Goal: Task Accomplishment & Management: Use online tool/utility

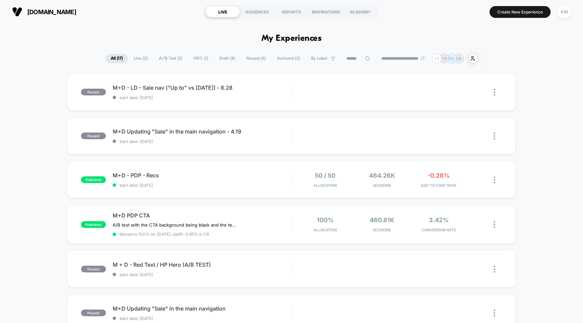
click at [37, 14] on span "[DOMAIN_NAME]" at bounding box center [51, 11] width 49 height 7
click at [36, 9] on span "[DOMAIN_NAME]" at bounding box center [51, 11] width 49 height 7
click at [225, 56] on span "Draft ( 8 )" at bounding box center [227, 58] width 26 height 9
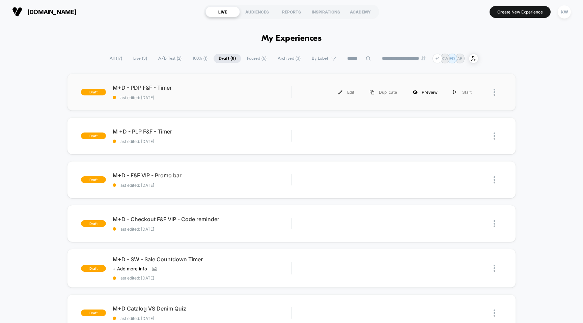
click at [425, 91] on div "Preview" at bounding box center [425, 92] width 40 height 15
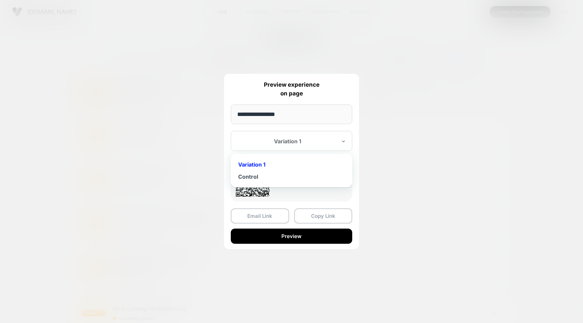
click at [287, 146] on div "Variation 1" at bounding box center [291, 141] width 121 height 20
click at [276, 165] on div "Variation 1" at bounding box center [291, 164] width 115 height 12
click at [307, 215] on button "Copy Link" at bounding box center [323, 215] width 58 height 15
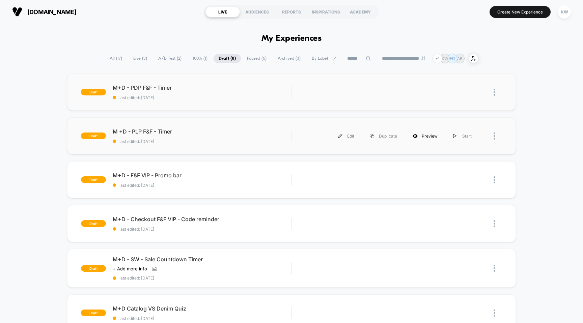
click at [417, 138] on icon at bounding box center [414, 136] width 5 height 5
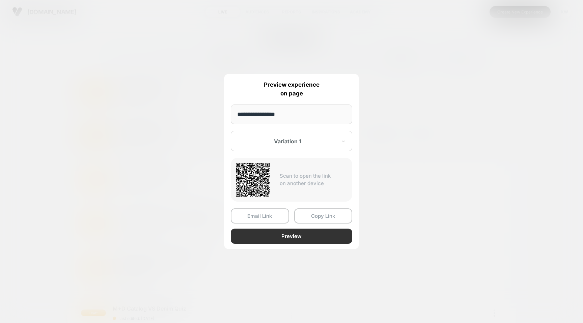
click at [285, 234] on button "Preview" at bounding box center [291, 236] width 121 height 15
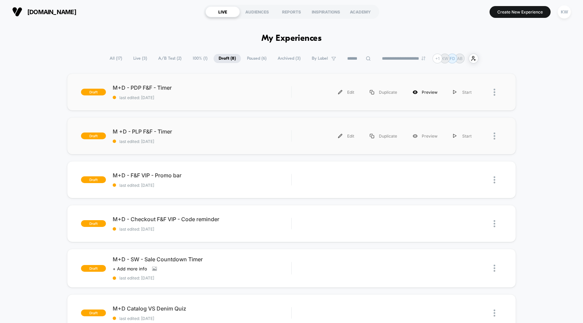
click at [423, 90] on div "Preview" at bounding box center [425, 92] width 40 height 15
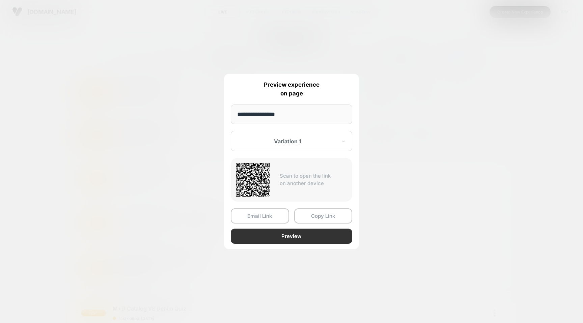
click at [273, 236] on button "Preview" at bounding box center [291, 236] width 121 height 15
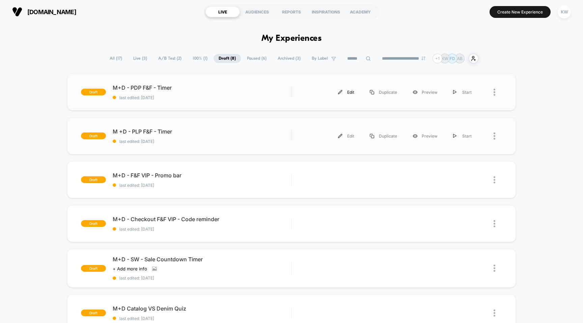
click at [342, 92] on img at bounding box center [340, 92] width 4 height 4
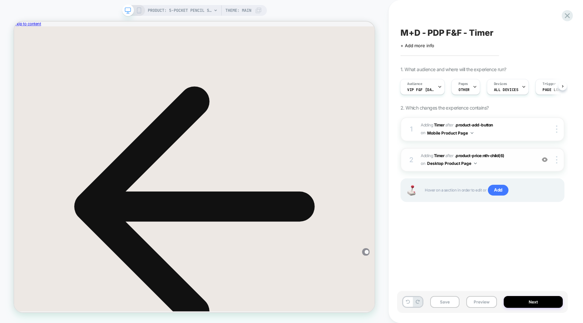
click at [513, 160] on span "#_loomi_addon_1757011170540_dup1757011297 Adding Timer AFTER .product-price:nth…" at bounding box center [476, 160] width 112 height 16
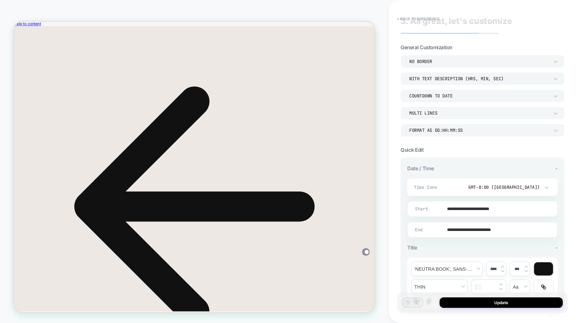
scroll to position [12, 0]
click at [430, 19] on button "< Back to experience" at bounding box center [417, 18] width 49 height 11
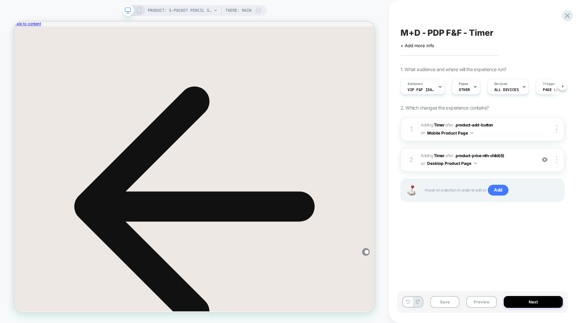
scroll to position [0, 0]
click at [564, 18] on icon at bounding box center [566, 15] width 9 height 9
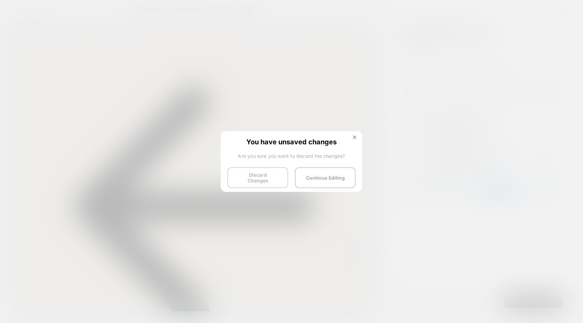
click at [267, 174] on button "Discard Changes" at bounding box center [257, 177] width 61 height 21
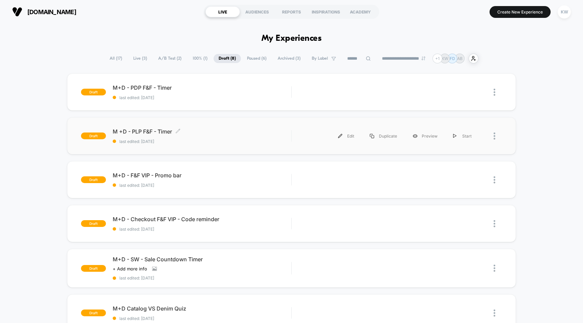
click at [261, 141] on span "last edited: [DATE]" at bounding box center [202, 141] width 179 height 5
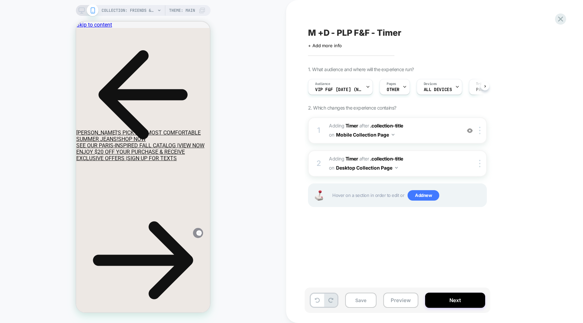
scroll to position [0, 0]
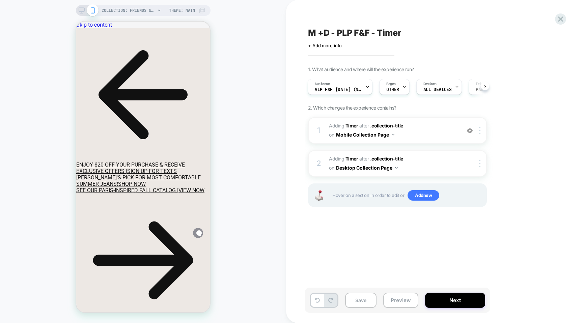
click at [83, 12] on icon at bounding box center [82, 10] width 6 height 6
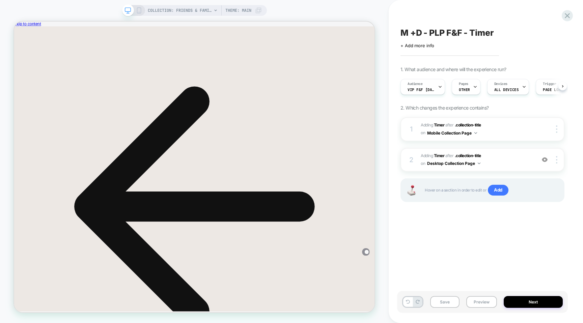
scroll to position [0, 0]
click at [535, 303] on button "Next" at bounding box center [532, 302] width 59 height 12
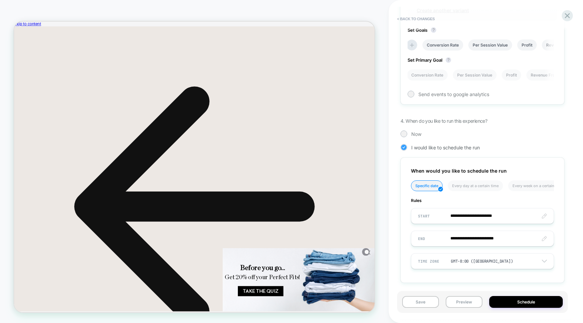
scroll to position [298, 0]
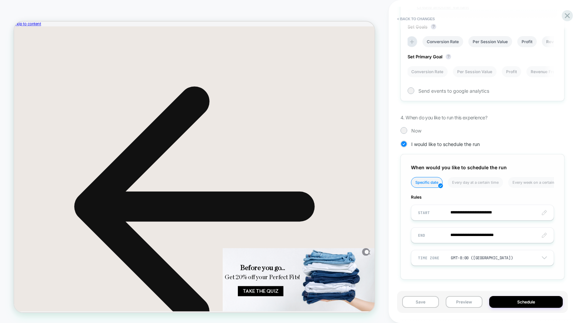
click at [544, 213] on input "**********" at bounding box center [482, 213] width 142 height 16
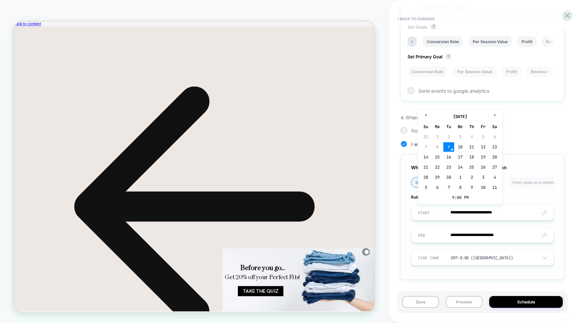
click at [450, 147] on td "9" at bounding box center [448, 146] width 11 height 9
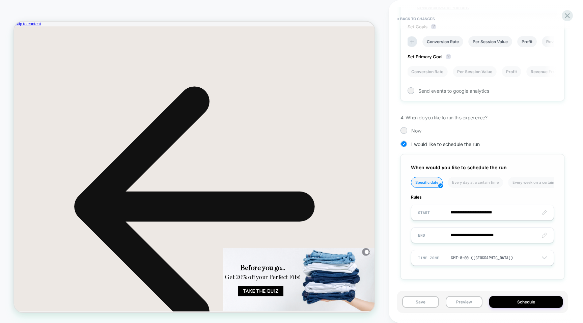
click at [511, 212] on input "**********" at bounding box center [482, 213] width 142 height 16
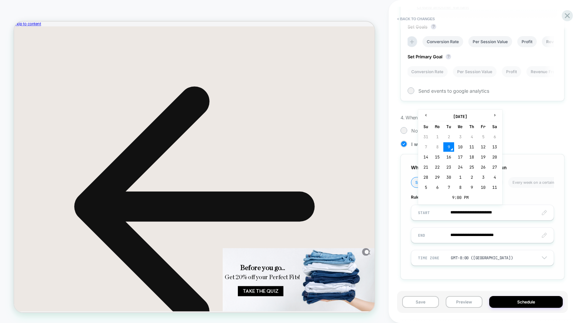
click at [495, 212] on input "**********" at bounding box center [482, 213] width 142 height 16
click at [453, 198] on td "9:00 PM" at bounding box center [460, 197] width 80 height 9
click at [444, 174] on span "▲" at bounding box center [445, 173] width 13 height 13
click at [461, 170] on span "▲" at bounding box center [460, 173] width 13 height 13
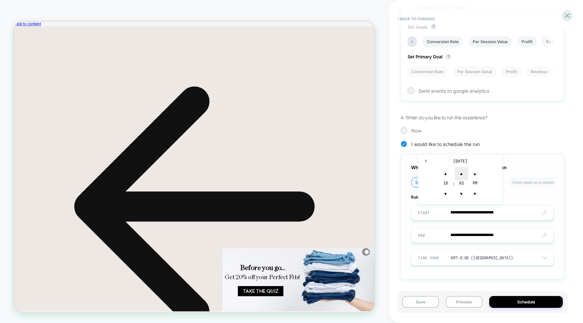
click at [461, 170] on span "▲" at bounding box center [460, 173] width 13 height 13
type input "**********"
click at [474, 173] on span "▲" at bounding box center [474, 173] width 13 height 13
click at [466, 235] on input "**********" at bounding box center [482, 235] width 142 height 16
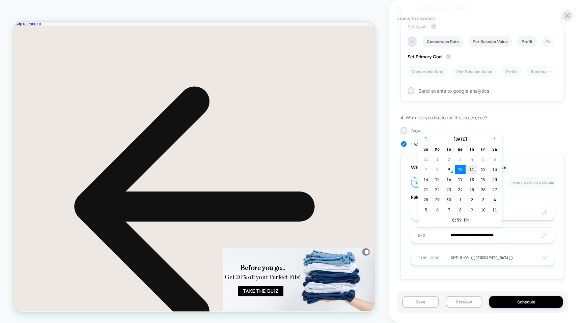
click at [474, 171] on td "11" at bounding box center [471, 169] width 11 height 9
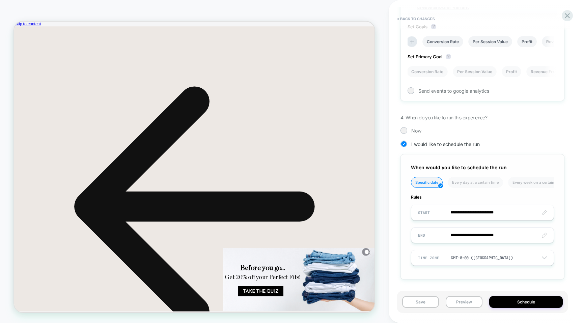
click at [504, 237] on input "**********" at bounding box center [482, 235] width 142 height 16
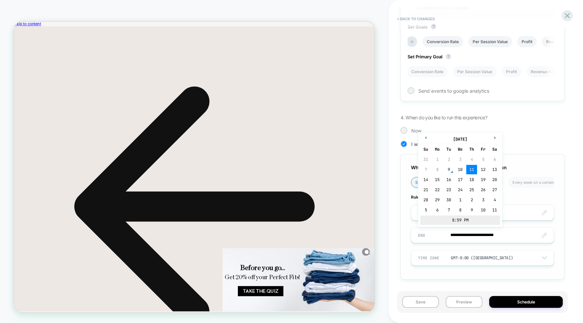
click at [458, 220] on td "8:59 PM" at bounding box center [460, 219] width 80 height 9
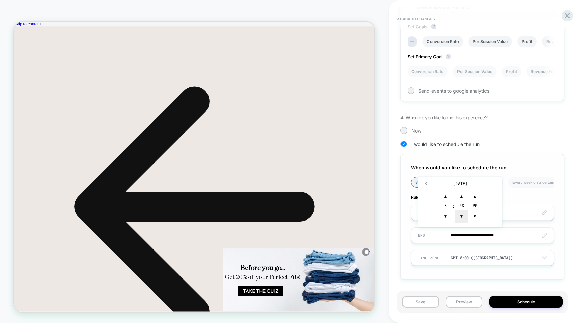
click at [462, 219] on span "▼" at bounding box center [460, 216] width 13 height 13
type input "**********"
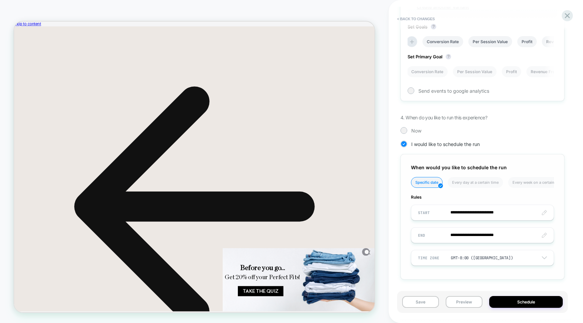
click at [491, 277] on div "**********" at bounding box center [482, 216] width 164 height 125
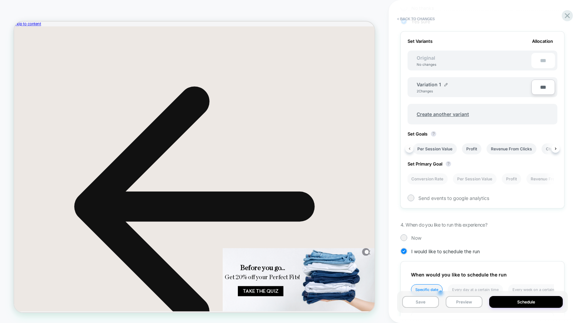
scroll to position [0, 44]
click at [410, 147] on icon at bounding box center [409, 148] width 3 height 3
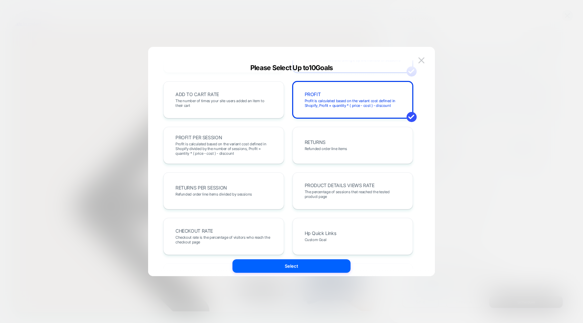
scroll to position [0, 0]
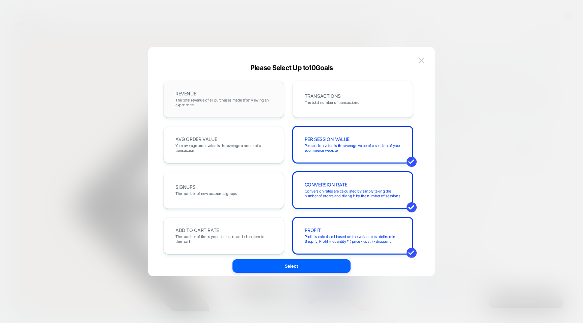
click at [249, 110] on div "REVENUE The total revenue of all purchases made after viewing an experience" at bounding box center [223, 99] width 107 height 23
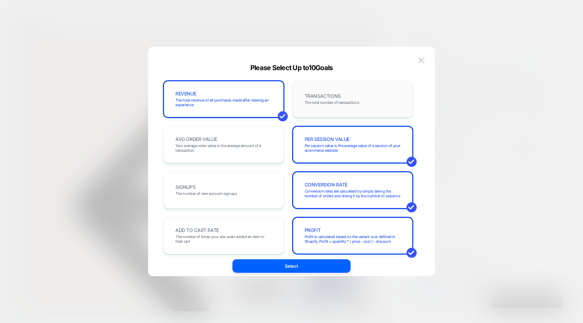
click at [301, 110] on div "TRANSACTIONS The total number of transactions" at bounding box center [352, 99] width 107 height 23
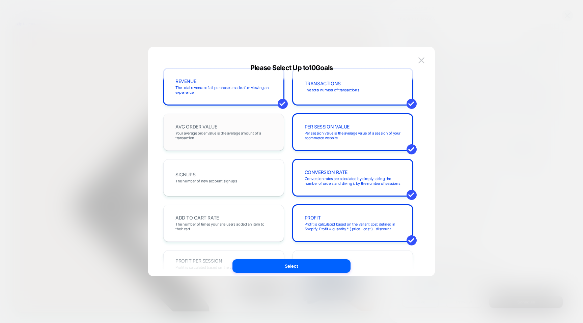
click at [267, 137] on span "Your average order value is the average amount of a transaction" at bounding box center [223, 135] width 96 height 9
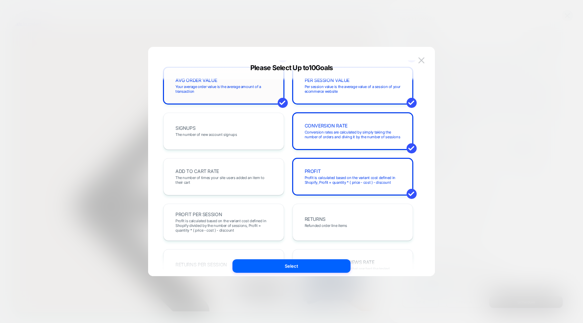
scroll to position [91, 0]
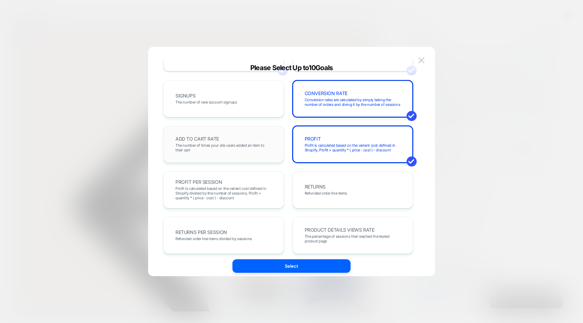
click at [266, 141] on div "ADD TO CART RATE The number of times your site users added an item to their cart" at bounding box center [223, 144] width 107 height 23
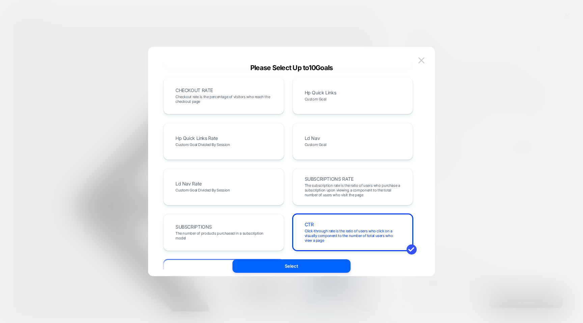
scroll to position [269, 0]
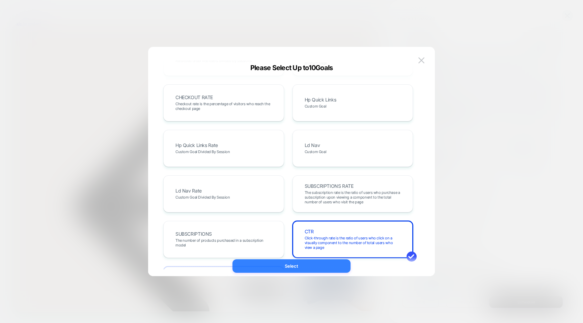
click at [290, 265] on button "Select" at bounding box center [291, 265] width 118 height 13
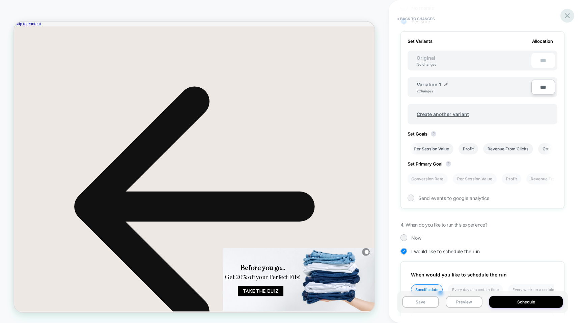
click at [566, 17] on icon at bounding box center [566, 15] width 9 height 9
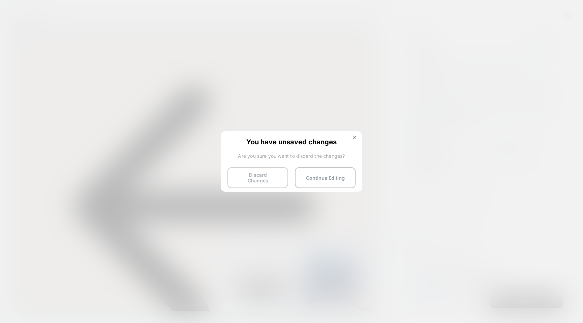
click at [247, 178] on button "Discard Changes" at bounding box center [257, 177] width 61 height 21
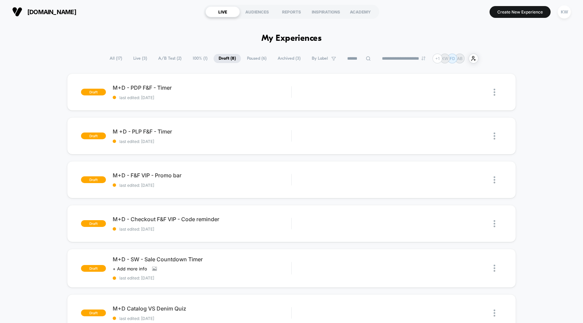
click at [112, 59] on span "All ( 17 )" at bounding box center [116, 58] width 23 height 9
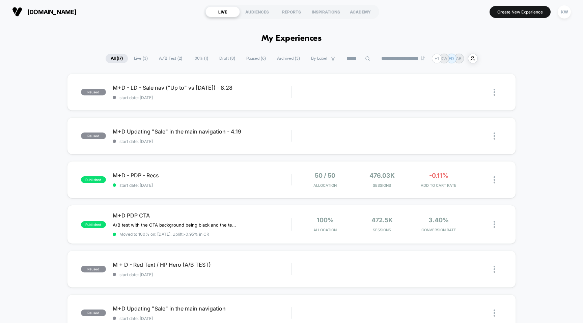
click at [224, 58] on span "Draft ( 8 )" at bounding box center [227, 58] width 26 height 9
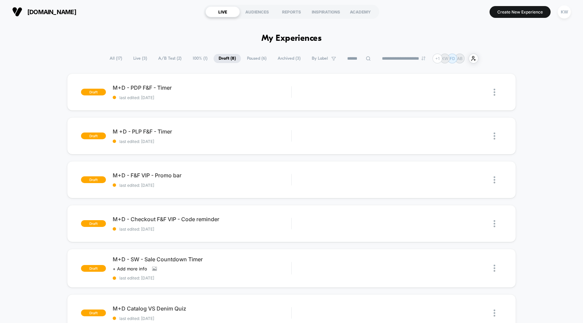
click at [277, 59] on span "Archived ( 3 )" at bounding box center [288, 58] width 33 height 9
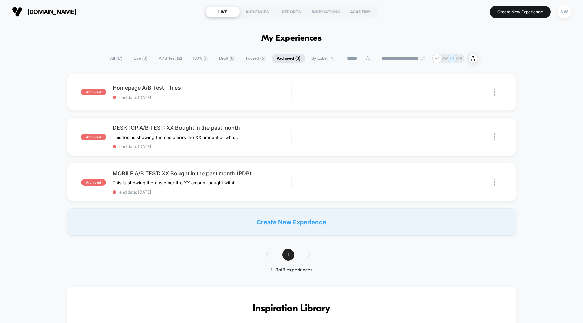
click at [252, 59] on span "Paused ( 6 )" at bounding box center [256, 58] width 30 height 9
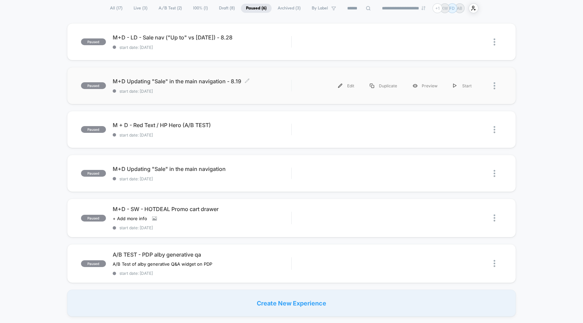
scroll to position [51, 0]
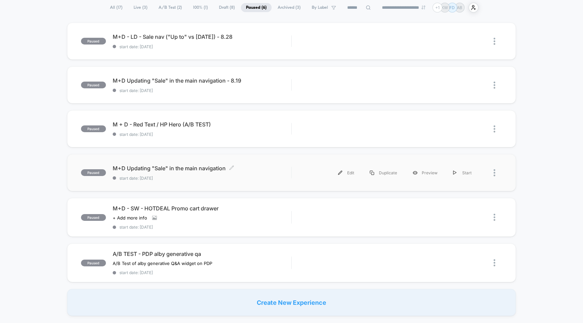
click at [262, 171] on div "M+D Updating "Sale" in the main navigation Click to edit experience details Cli…" at bounding box center [202, 173] width 179 height 16
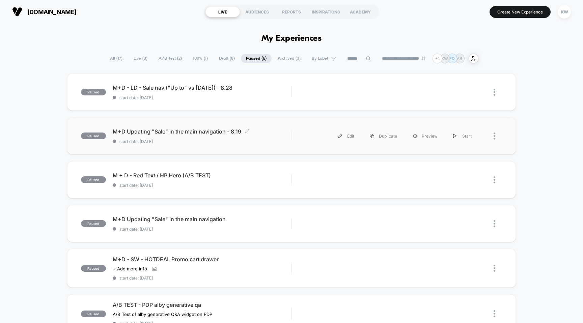
click at [173, 140] on span "start date: [DATE]" at bounding box center [202, 141] width 179 height 5
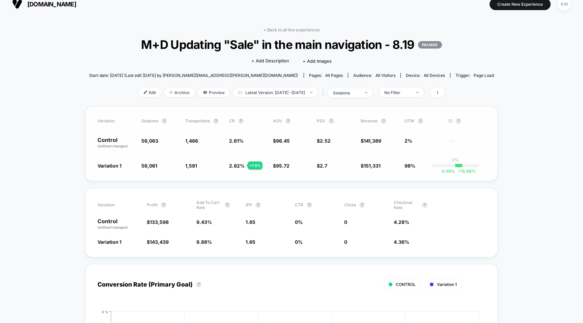
scroll to position [12, 0]
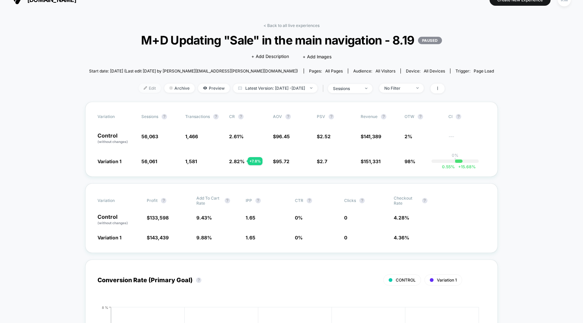
click at [144, 88] on span "Edit" at bounding box center [150, 88] width 22 height 9
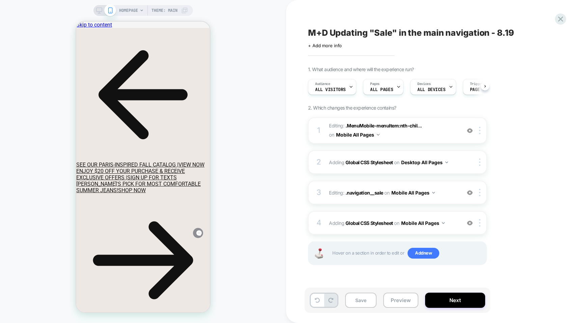
scroll to position [0, 0]
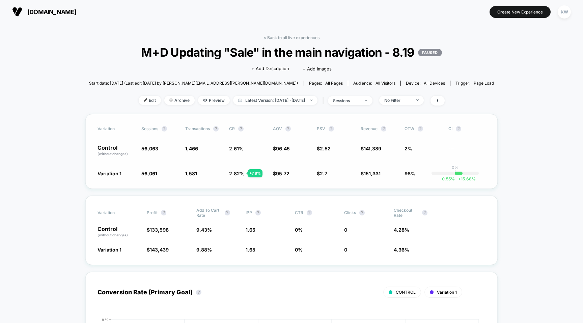
click at [377, 177] on div "Variation Sessions ? Transactions ? CR ? AOV ? PSV ? Revenue ? OTW ? CI ? Contr…" at bounding box center [291, 151] width 412 height 75
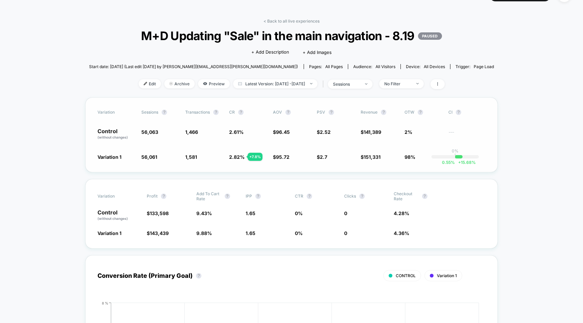
scroll to position [17, 0]
click at [311, 22] on link "< Back to all live experiences" at bounding box center [291, 20] width 56 height 5
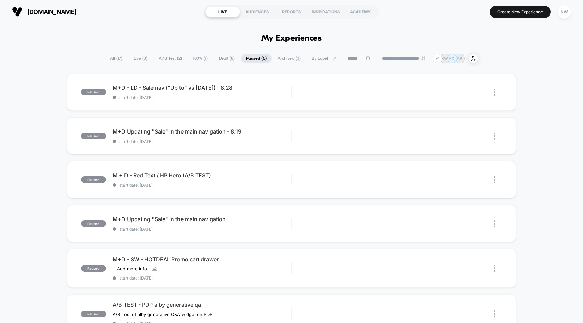
click at [215, 57] on span "Draft ( 8 )" at bounding box center [227, 58] width 26 height 9
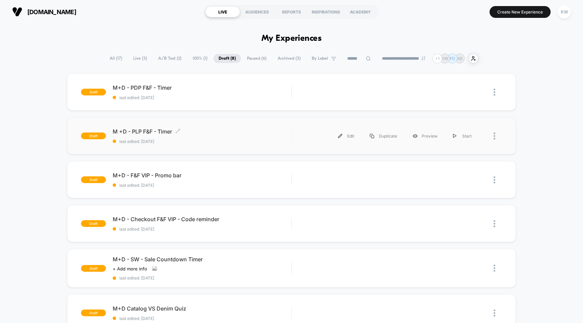
click at [265, 140] on span "last edited: [DATE]" at bounding box center [202, 141] width 179 height 5
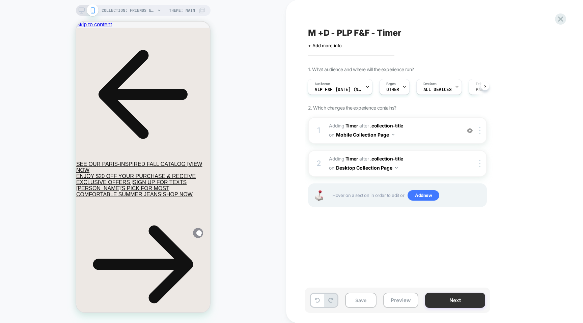
click at [433, 298] on button "Next" at bounding box center [455, 300] width 60 height 15
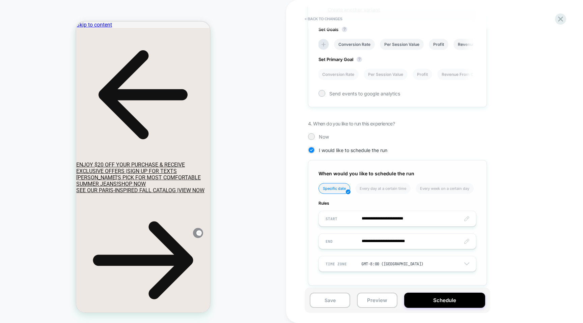
scroll to position [291, 0]
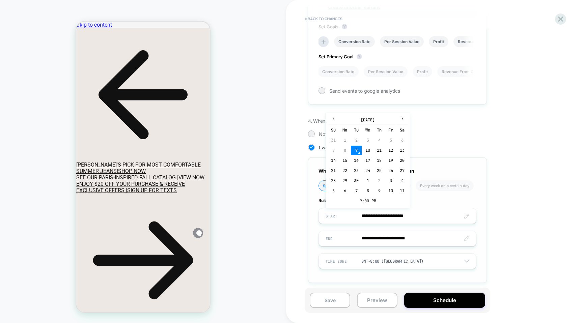
click at [410, 216] on input "**********" at bounding box center [397, 216] width 157 height 16
click at [359, 200] on td "9:00 PM" at bounding box center [368, 200] width 80 height 9
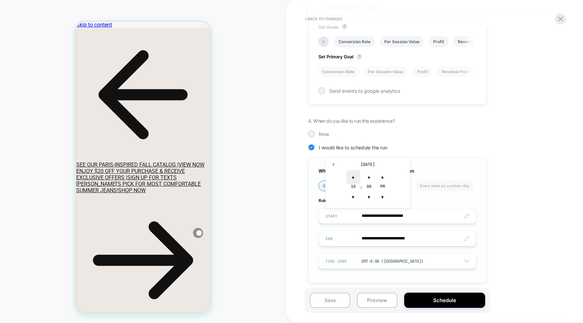
click at [353, 179] on span "▲" at bounding box center [352, 176] width 13 height 13
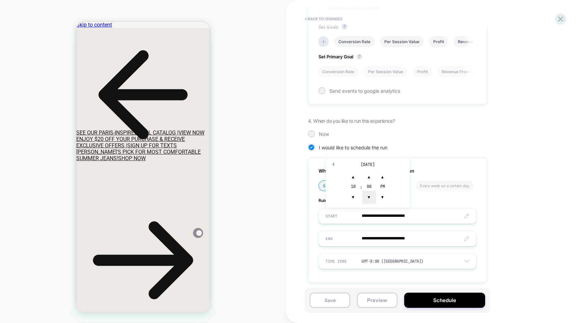
click at [370, 196] on span "▼" at bounding box center [368, 196] width 13 height 13
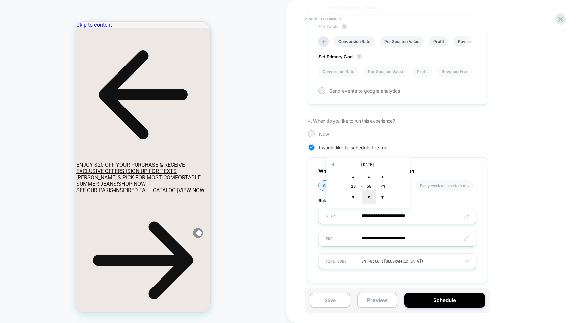
click at [370, 196] on span "▼" at bounding box center [368, 196] width 13 height 13
click at [367, 199] on span "▼" at bounding box center [368, 196] width 13 height 13
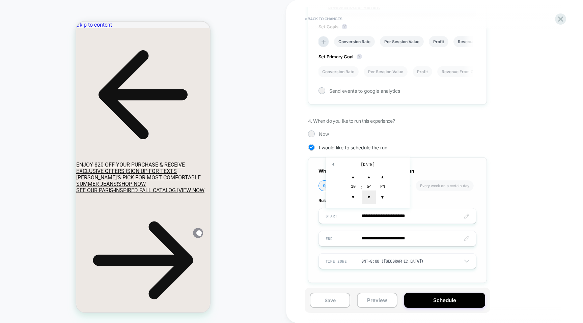
click at [368, 199] on span "▼" at bounding box center [368, 196] width 13 height 13
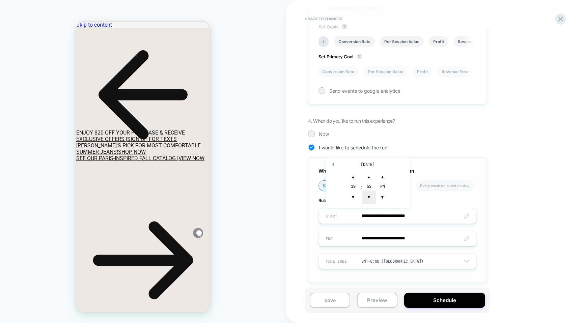
click at [368, 199] on span "▼" at bounding box center [368, 196] width 13 height 13
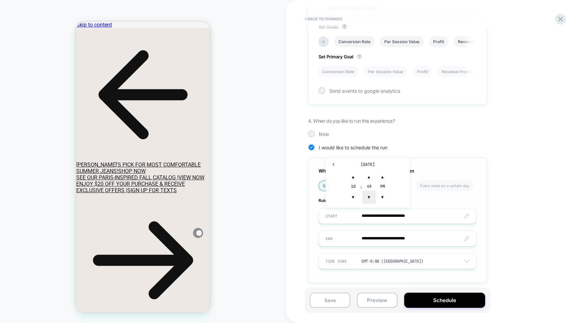
click at [368, 199] on span "▼" at bounding box center [368, 196] width 13 height 13
click at [371, 195] on span "▼" at bounding box center [368, 196] width 13 height 13
type input "**********"
click at [381, 177] on span "▲" at bounding box center [382, 176] width 13 height 13
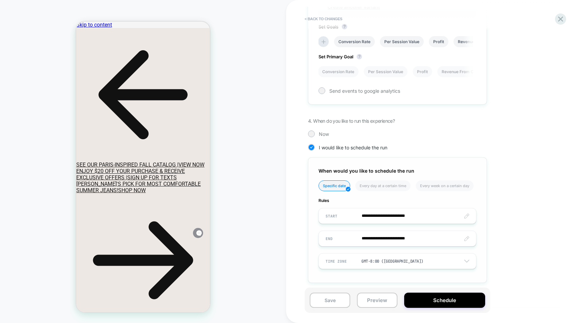
click at [424, 171] on div "When would you like to schedule the run" at bounding box center [397, 171] width 158 height 6
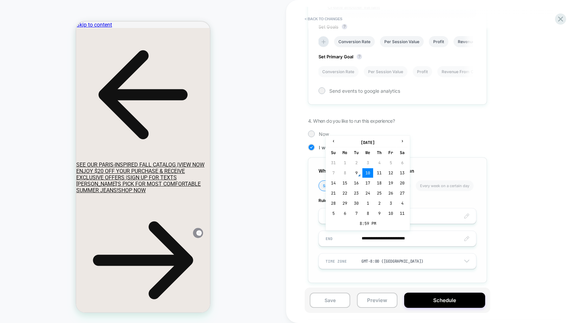
click at [387, 239] on input "**********" at bounding box center [397, 239] width 157 height 16
click at [378, 174] on td "11" at bounding box center [379, 172] width 11 height 9
click at [416, 238] on input "**********" at bounding box center [397, 239] width 157 height 16
click at [366, 224] on td "8:59 PM" at bounding box center [368, 223] width 80 height 9
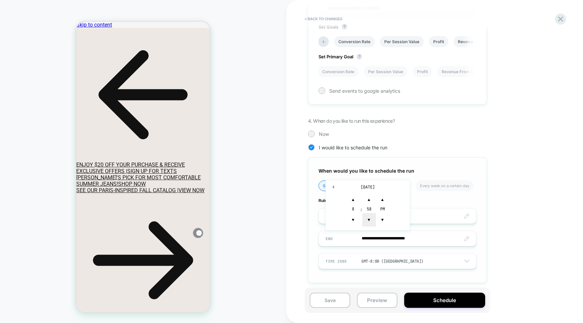
click at [368, 222] on span "▼" at bounding box center [368, 219] width 13 height 13
click at [369, 222] on span "▼" at bounding box center [368, 219] width 13 height 13
type input "**********"
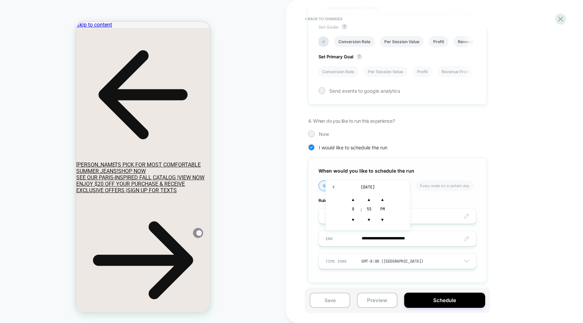
click at [436, 198] on span "Rules" at bounding box center [397, 200] width 158 height 5
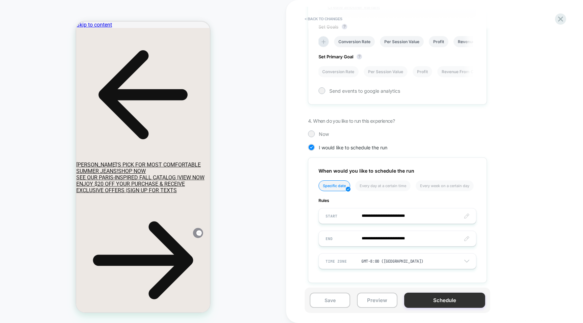
click at [413, 302] on button "Schedule" at bounding box center [444, 300] width 81 height 15
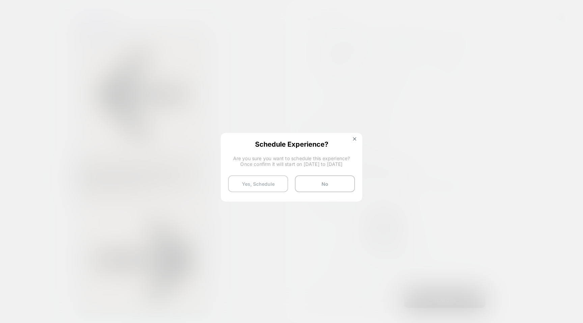
click at [274, 187] on button "Yes, Schedule" at bounding box center [258, 183] width 60 height 17
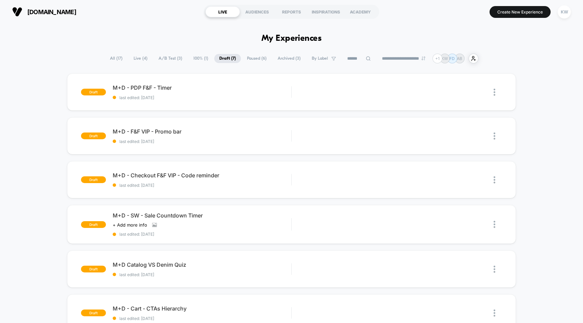
click at [136, 60] on span "Live ( 4 )" at bounding box center [140, 58] width 24 height 9
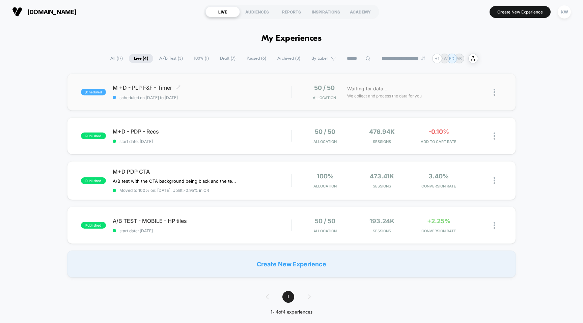
click at [251, 98] on span "scheduled on 09/09/2025 to 11/09/2025" at bounding box center [202, 97] width 179 height 5
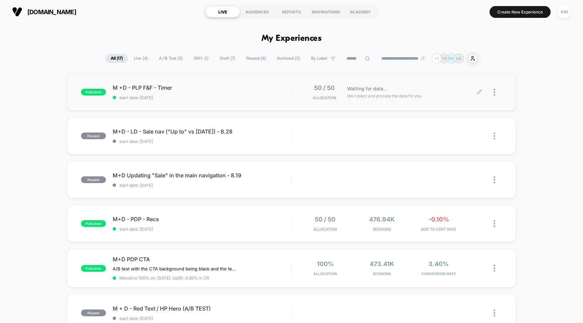
click at [491, 93] on div at bounding box center [490, 92] width 23 height 16
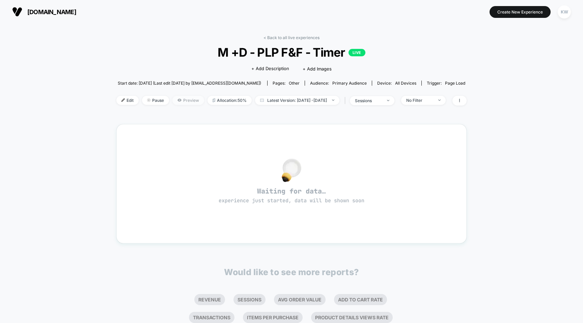
click at [174, 100] on span "Preview" at bounding box center [188, 100] width 32 height 9
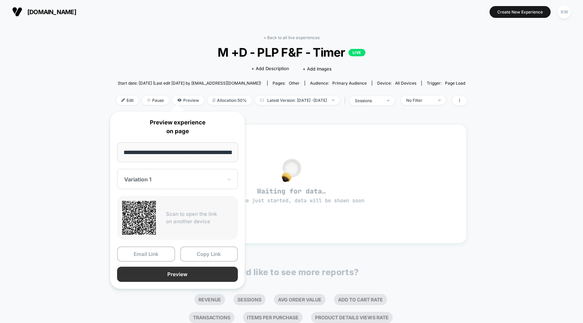
click at [158, 274] on button "Preview" at bounding box center [177, 274] width 121 height 15
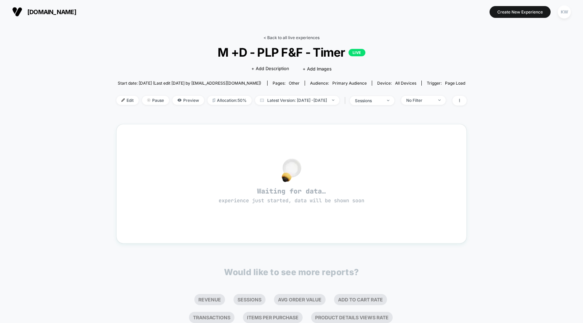
click at [293, 36] on link "< Back to all live experiences" at bounding box center [291, 37] width 56 height 5
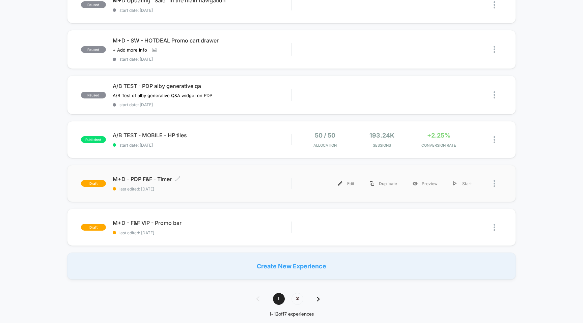
scroll to position [355, 0]
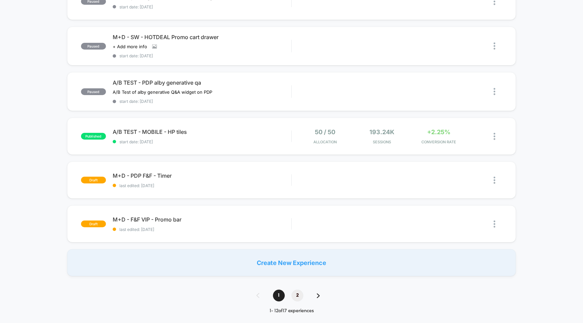
click at [299, 294] on span "2" at bounding box center [297, 296] width 12 height 12
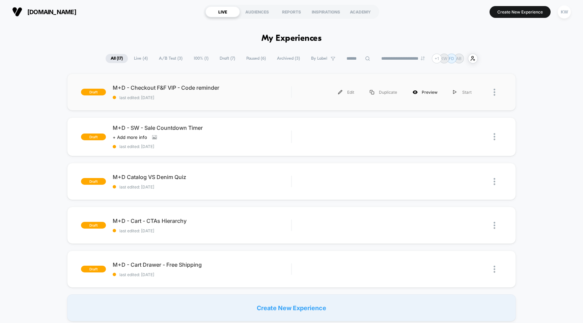
click at [432, 94] on div "Preview" at bounding box center [425, 92] width 40 height 15
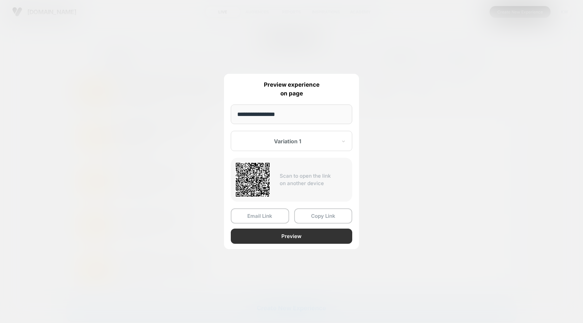
click at [296, 234] on button "Preview" at bounding box center [291, 236] width 121 height 15
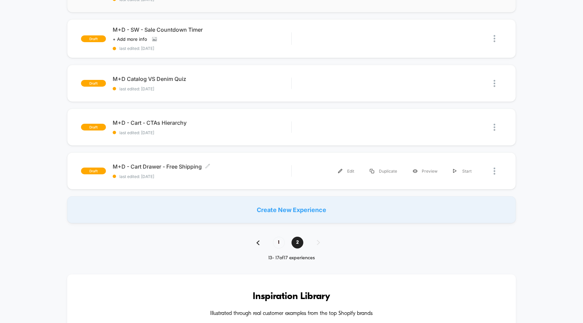
scroll to position [99, 0]
click at [279, 243] on span "1" at bounding box center [279, 242] width 12 height 12
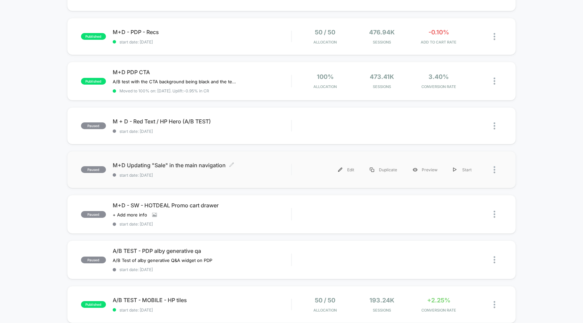
scroll to position [188, 0]
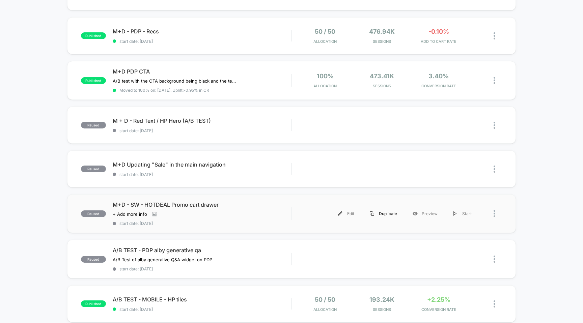
click at [381, 217] on div "Duplicate" at bounding box center [383, 213] width 43 height 15
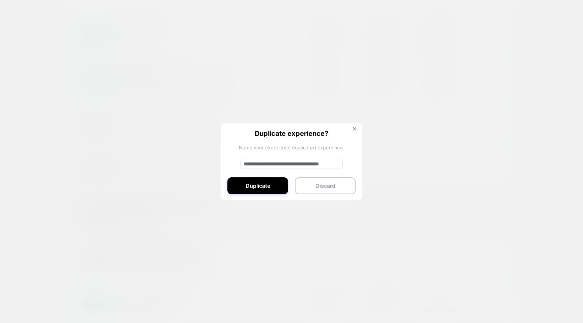
click at [285, 162] on input "**********" at bounding box center [291, 164] width 102 height 10
click at [265, 164] on input "**********" at bounding box center [291, 164] width 102 height 10
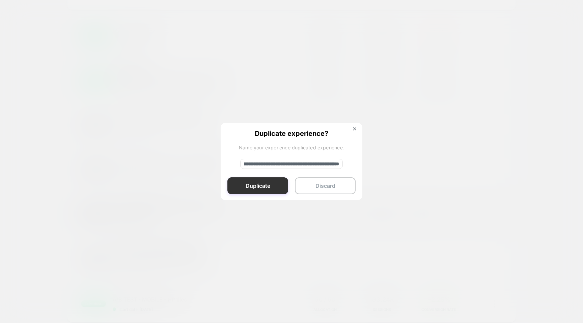
type input "**********"
click at [263, 185] on button "Duplicate" at bounding box center [257, 185] width 61 height 17
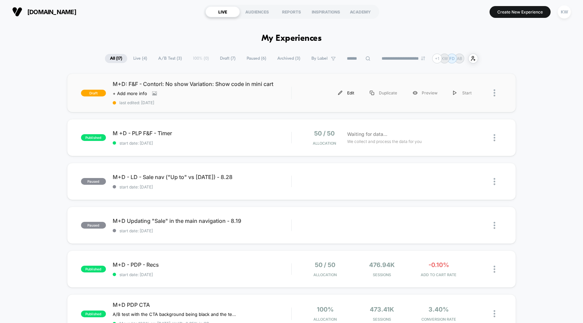
click at [346, 94] on div "Edit" at bounding box center [346, 92] width 32 height 15
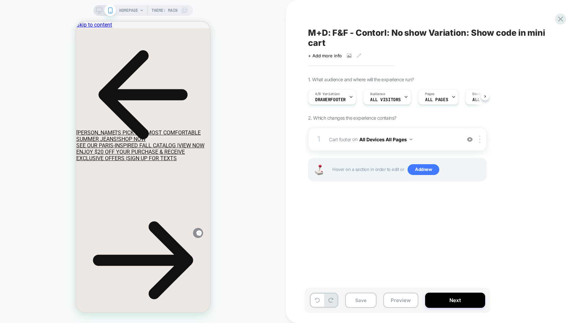
scroll to position [0, 0]
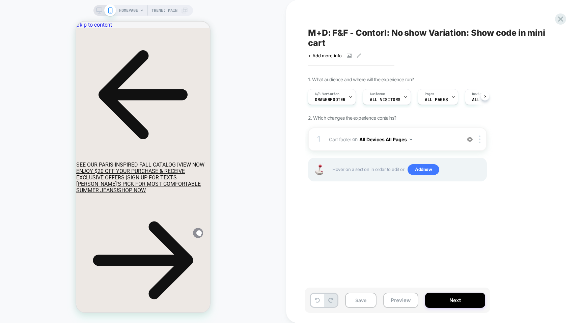
click at [100, 9] on icon at bounding box center [99, 10] width 6 height 6
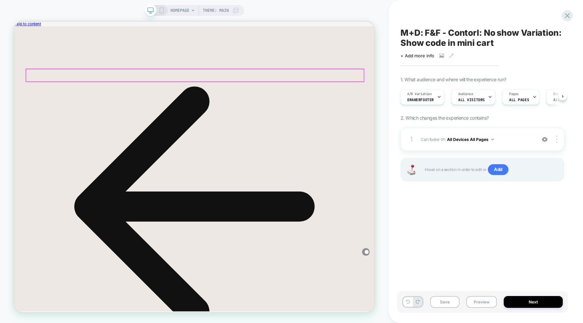
scroll to position [0, 1]
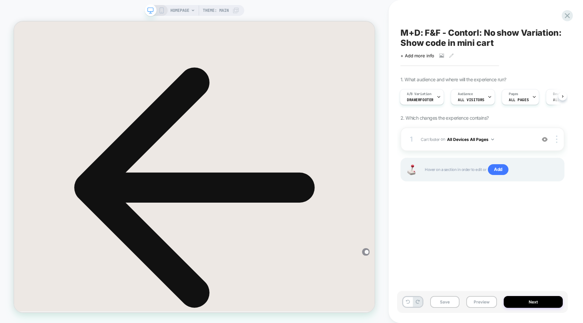
scroll to position [0, 0]
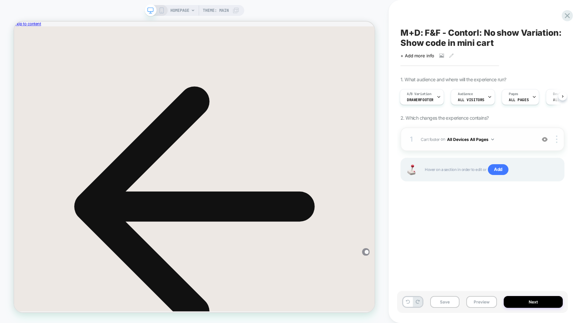
click at [523, 139] on span "Cart footer Adding Code Block AFTER .mini-cart .cart-subtotal on All Devices Al…" at bounding box center [476, 139] width 112 height 8
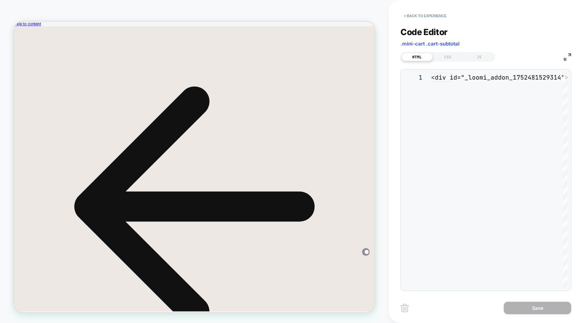
scroll to position [9, 0]
click at [425, 19] on button "< Back to experience" at bounding box center [424, 15] width 49 height 11
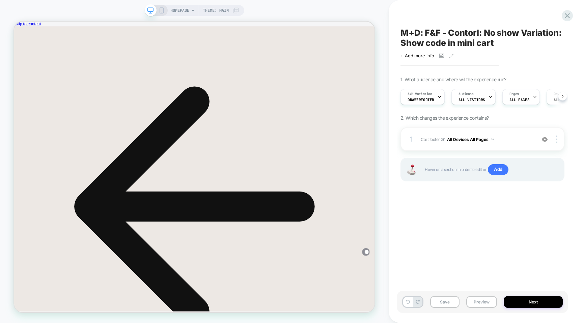
scroll to position [0, 0]
click at [484, 303] on button "Preview" at bounding box center [481, 302] width 31 height 12
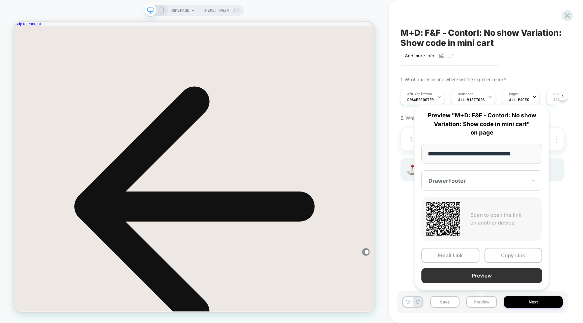
click at [469, 273] on button "Preview" at bounding box center [481, 275] width 121 height 15
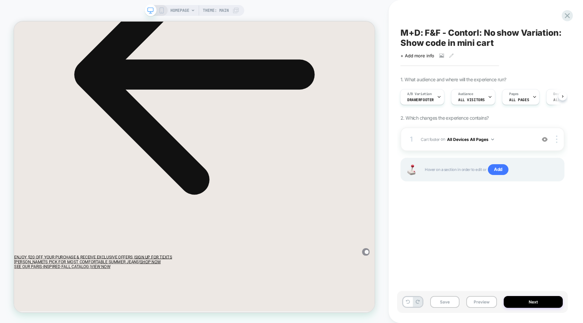
scroll to position [0, 0]
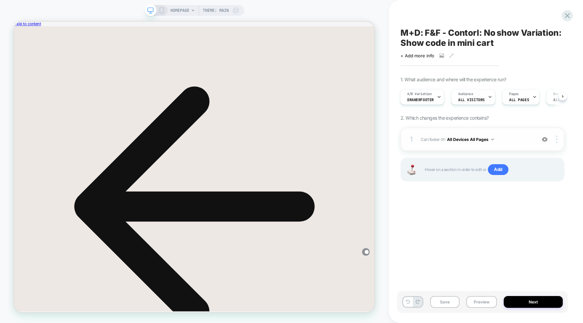
click at [513, 137] on span "Cart footer Adding Code Block AFTER .mini-cart .cart-subtotal on All Devices Al…" at bounding box center [476, 139] width 112 height 8
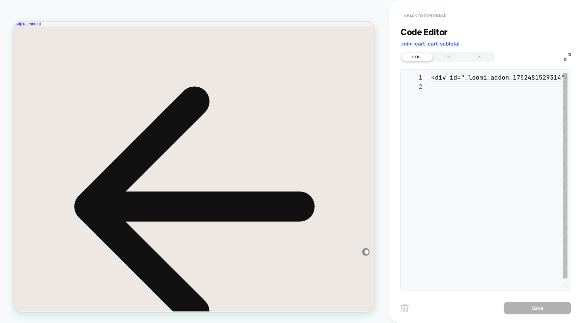
scroll to position [9, 0]
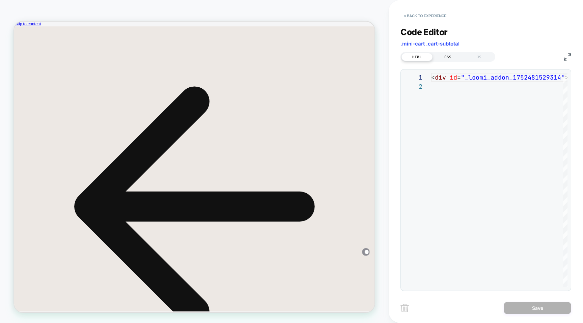
click at [453, 55] on div "CSS" at bounding box center [447, 57] width 31 height 8
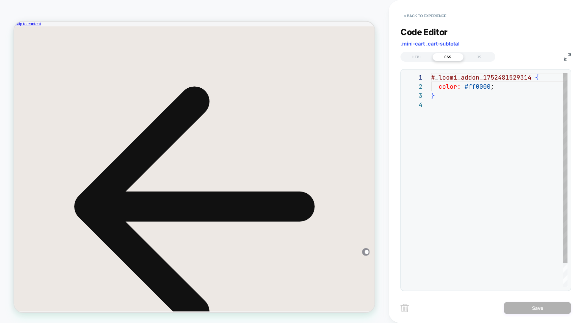
scroll to position [27, 0]
click at [481, 58] on div "JS" at bounding box center [478, 57] width 31 height 8
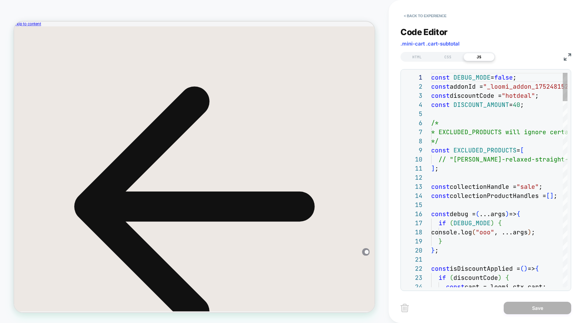
scroll to position [91, 0]
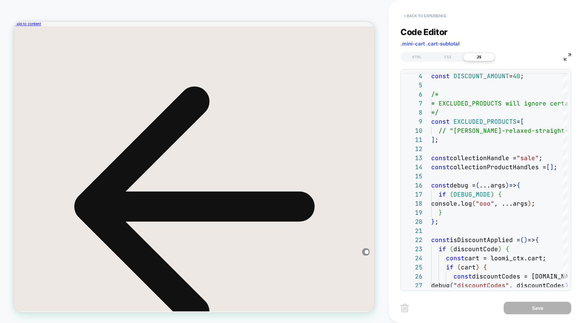
click at [428, 14] on button "< Back to experience" at bounding box center [424, 15] width 49 height 11
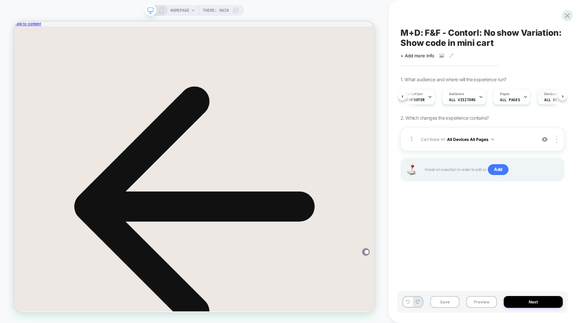
scroll to position [0, 0]
click at [435, 97] on div "A/B Variation DrawerFooter" at bounding box center [421, 96] width 40 height 15
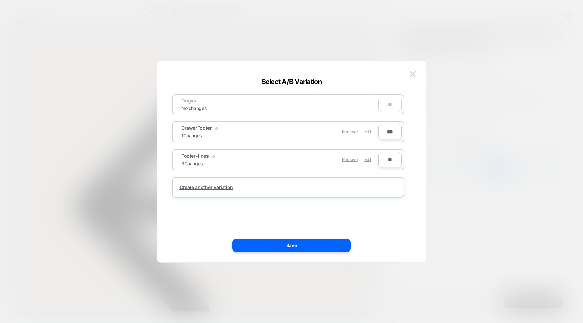
click at [312, 158] on div "Remove Edit" at bounding box center [326, 159] width 95 height 13
click at [410, 73] on img at bounding box center [412, 74] width 6 height 6
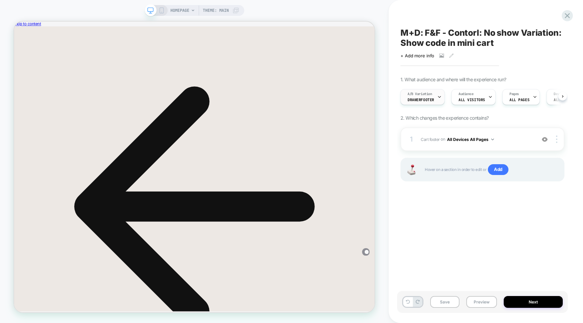
click at [438, 97] on icon at bounding box center [439, 97] width 4 height 4
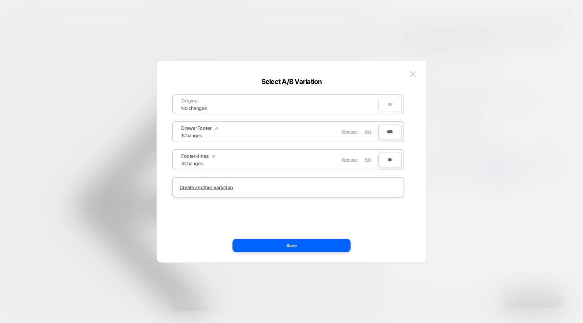
click at [279, 162] on div "Footer+lines 3 Changes" at bounding box center [230, 159] width 98 height 13
click at [387, 160] on input "**" at bounding box center [390, 159] width 24 height 15
type input "***"
type input "**"
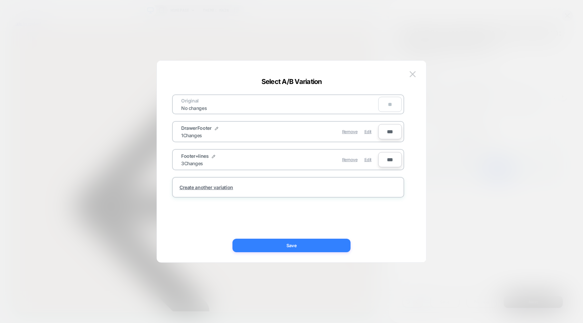
type input "***"
click at [322, 251] on button "Save" at bounding box center [291, 245] width 118 height 13
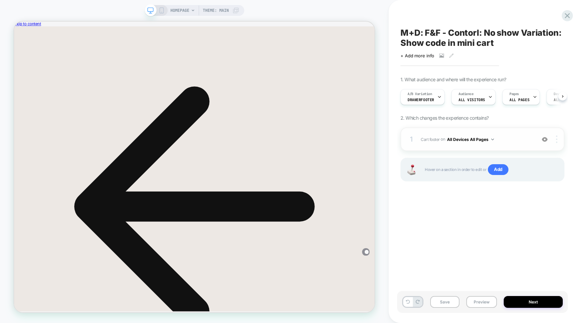
click at [555, 137] on div at bounding box center [557, 139] width 13 height 7
click at [461, 124] on div "1. What audience and where will the experience run? A/B Variation DrawerFooter …" at bounding box center [482, 138] width 164 height 122
click at [517, 138] on span "Cart footer Adding Code Block AFTER .mini-cart .cart-subtotal on All Devices Al…" at bounding box center [476, 139] width 112 height 8
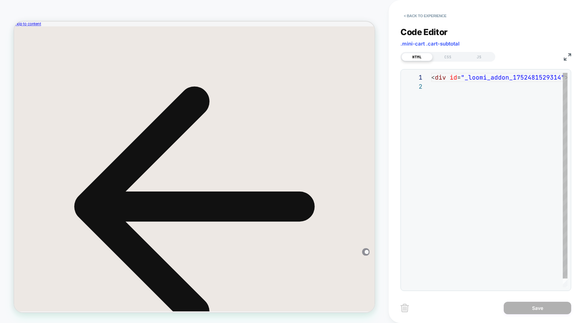
scroll to position [9, 0]
click at [405, 311] on img at bounding box center [404, 308] width 8 height 8
click at [404, 306] on img at bounding box center [404, 308] width 8 height 8
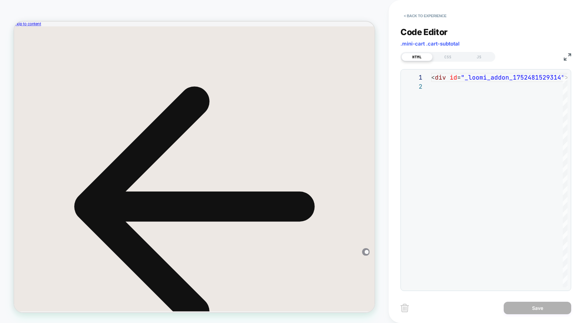
click at [404, 306] on img at bounding box center [404, 308] width 8 height 8
click at [434, 16] on button "< Back to experience" at bounding box center [424, 15] width 49 height 11
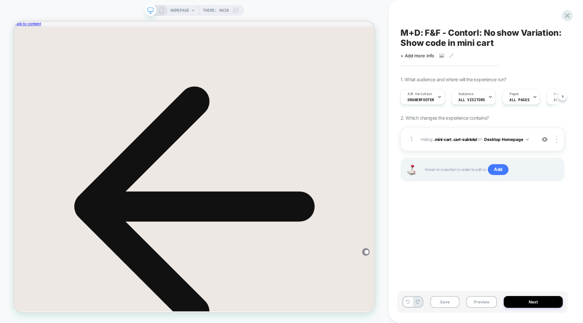
scroll to position [0, 0]
click at [568, 18] on icon at bounding box center [566, 15] width 9 height 9
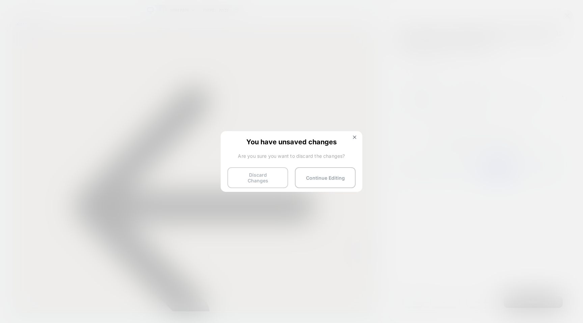
click at [255, 176] on button "Discard Changes" at bounding box center [257, 177] width 61 height 21
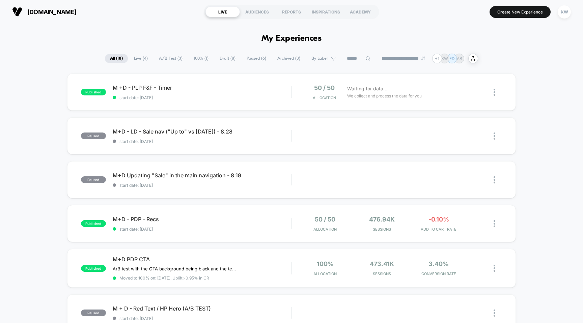
click at [221, 59] on span "Draft ( 8 )" at bounding box center [227, 58] width 26 height 9
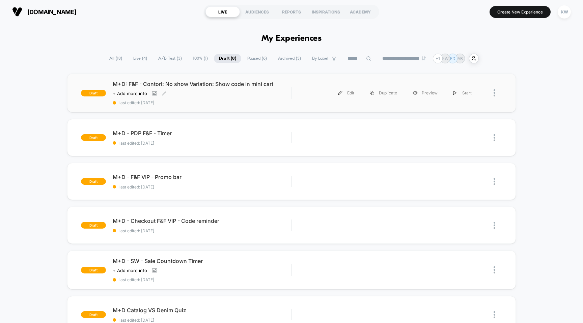
click at [212, 90] on div "M+D: F&F - Contorl: No show Variation: Show code in mini cart Click to view ima…" at bounding box center [202, 93] width 179 height 25
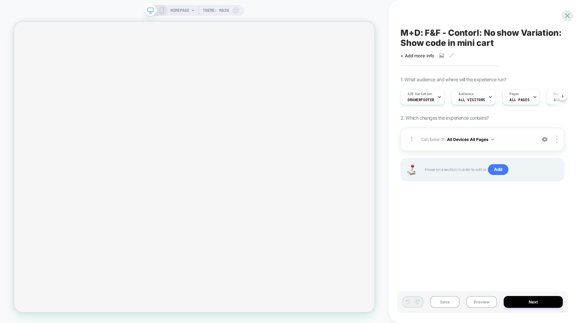
scroll to position [0, 0]
click at [545, 139] on img at bounding box center [544, 140] width 6 height 6
click at [568, 15] on icon at bounding box center [566, 15] width 9 height 9
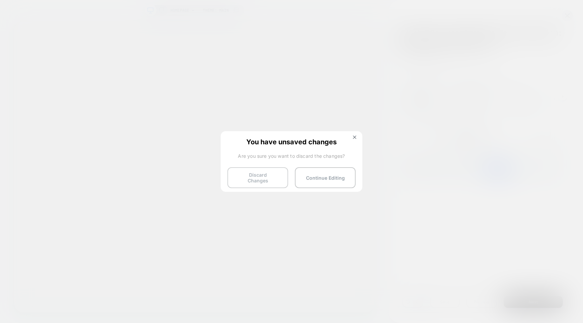
click at [262, 173] on button "Discard Changes" at bounding box center [257, 177] width 61 height 21
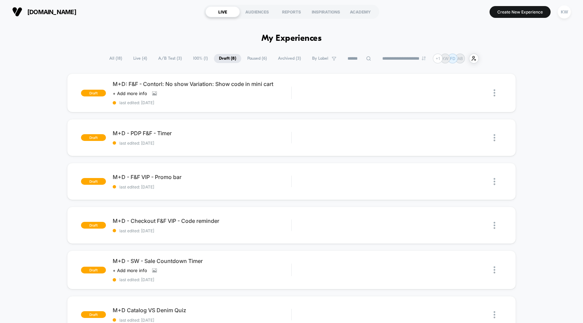
click at [280, 59] on span "Archived ( 3 )" at bounding box center [289, 58] width 33 height 9
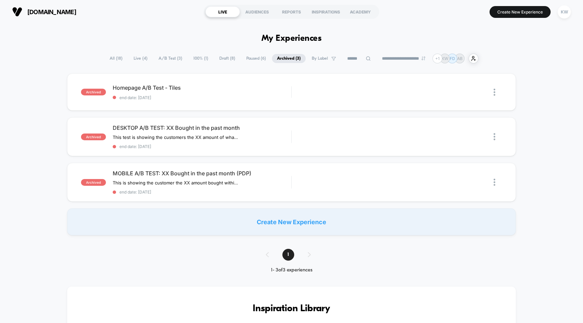
click at [248, 58] on span "Paused ( 6 )" at bounding box center [256, 58] width 30 height 9
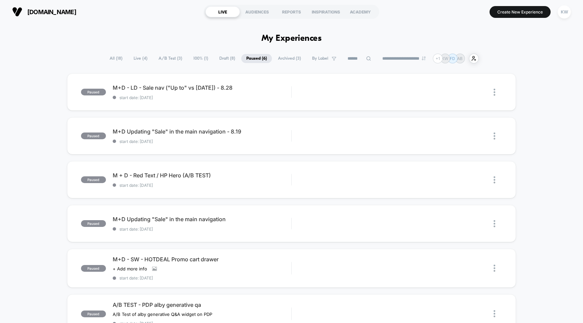
click at [222, 57] on span "Draft ( 8 )" at bounding box center [227, 58] width 26 height 9
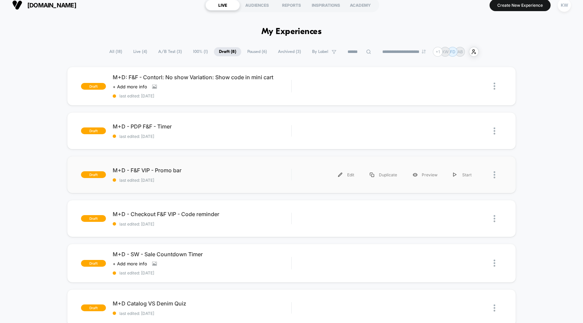
scroll to position [5, 0]
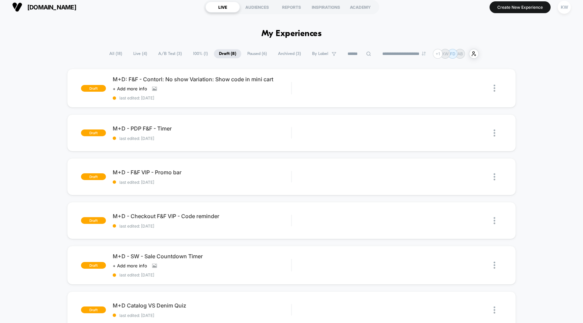
click at [194, 56] on span "100% ( 1 )" at bounding box center [200, 53] width 25 height 9
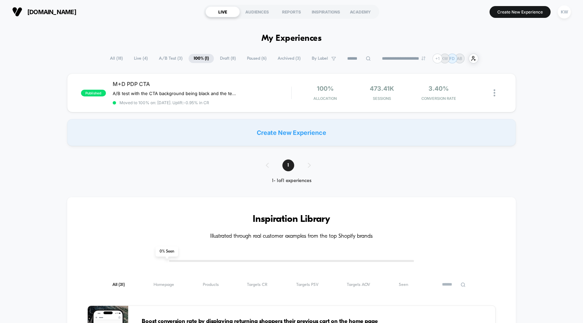
click at [170, 58] on span "A/B Test ( 3 )" at bounding box center [171, 58] width 34 height 9
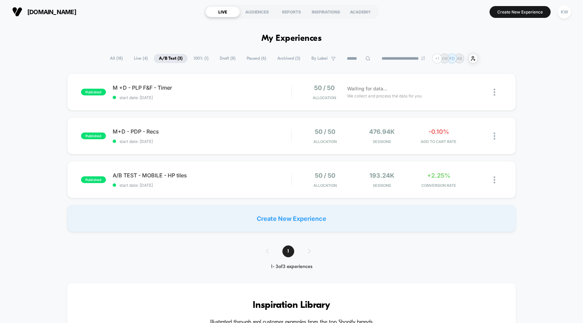
click at [136, 60] on span "Live ( 4 )" at bounding box center [141, 58] width 24 height 9
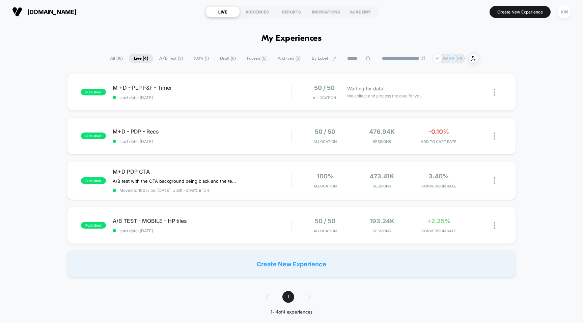
click at [115, 58] on span "All ( 18 )" at bounding box center [116, 58] width 23 height 9
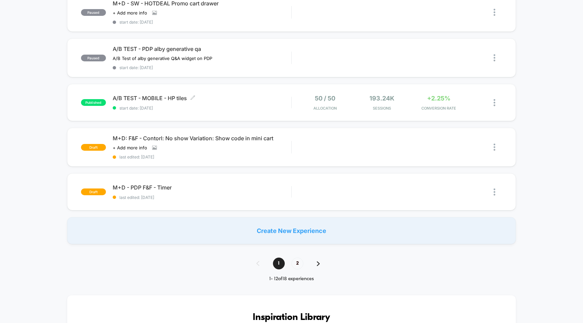
scroll to position [389, 0]
click at [293, 265] on span "2" at bounding box center [297, 263] width 12 height 12
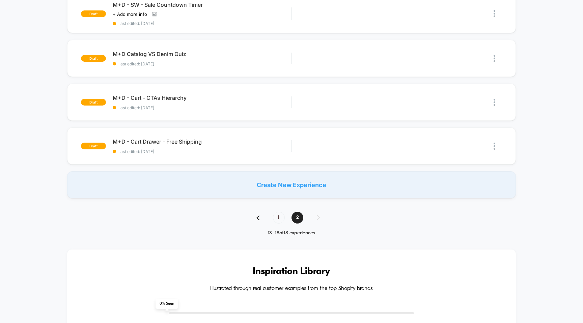
scroll to position [171, 0]
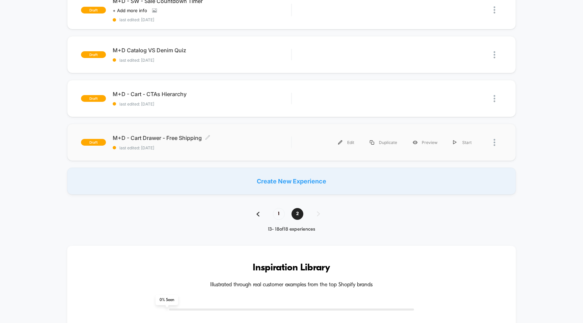
click at [206, 146] on span "last edited: [DATE]" at bounding box center [202, 147] width 179 height 5
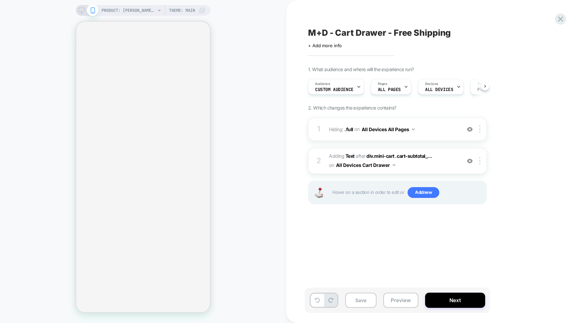
scroll to position [0, 0]
click at [83, 10] on icon at bounding box center [82, 10] width 6 height 6
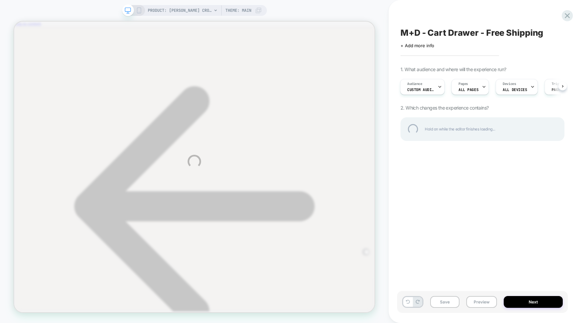
click at [357, 42] on div "PRODUCT: Marilyn Straight Crop Jeans - Feather [in cool embrace denim with cuff…" at bounding box center [291, 161] width 583 height 323
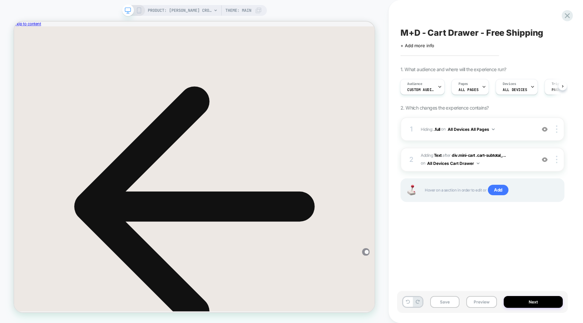
scroll to position [0, 1]
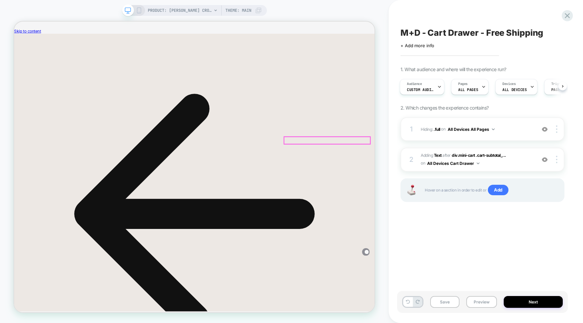
scroll to position [31, 0]
click at [521, 157] on span "#_loomi_addon_1750824600106 Adding Text AFTER div.mini-cart .cart-subtotal_... …" at bounding box center [476, 160] width 112 height 16
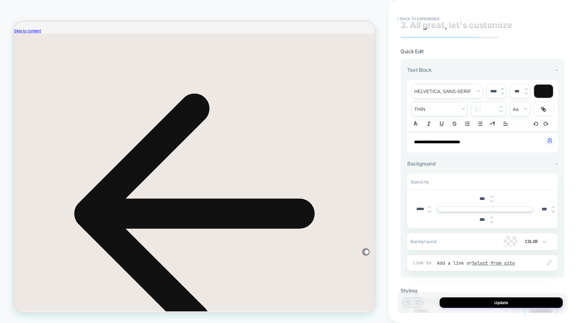
scroll to position [4, 0]
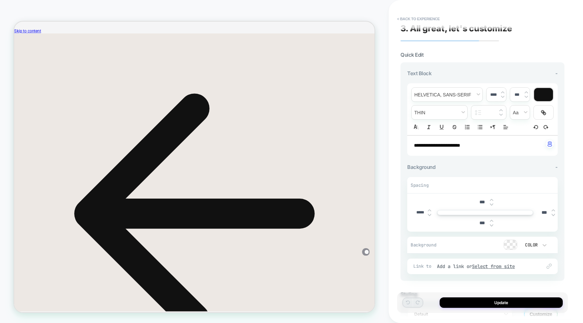
click at [460, 146] on strong "**********" at bounding box center [437, 145] width 46 height 5
click at [502, 91] on img at bounding box center [502, 92] width 3 height 3
click at [503, 97] on img at bounding box center [502, 96] width 3 height 3
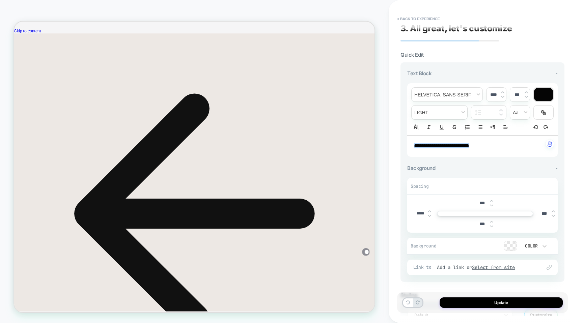
type input "****"
click at [412, 20] on button "< Back to experience" at bounding box center [417, 18] width 49 height 11
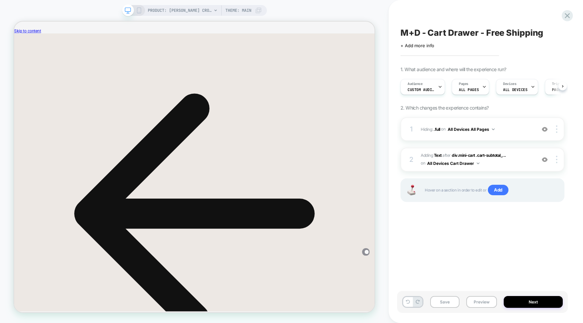
scroll to position [0, 0]
click at [516, 128] on span "Hiding : .full .full on All Devices All Pages" at bounding box center [476, 129] width 112 height 8
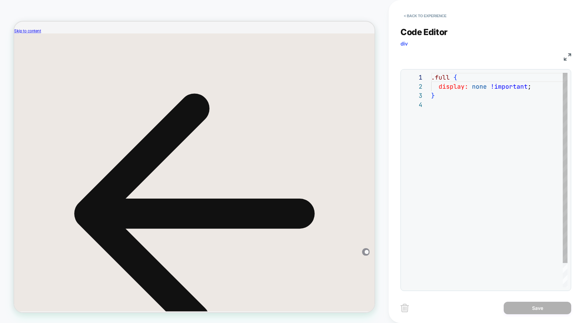
scroll to position [27, 0]
click at [421, 16] on button "< Back to experience" at bounding box center [424, 15] width 49 height 11
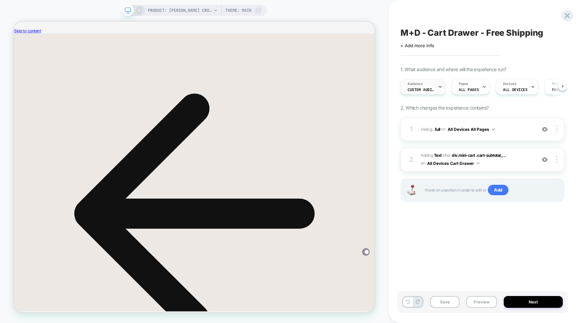
scroll to position [0, 0]
click at [491, 155] on span "div.mini-cart .cart-subtotal_..." at bounding box center [478, 155] width 54 height 5
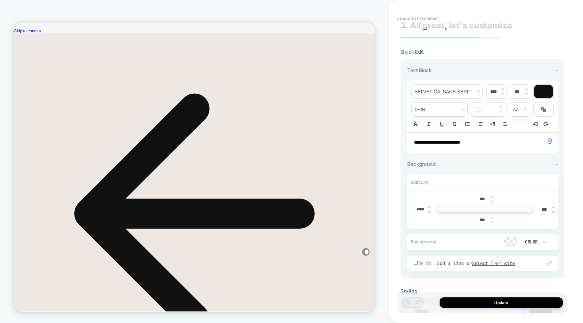
scroll to position [0, 0]
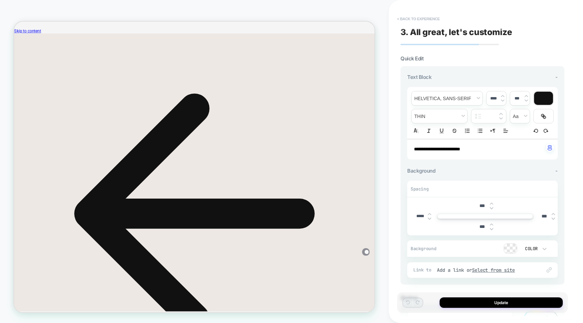
click at [412, 18] on button "< Back to experience" at bounding box center [417, 18] width 49 height 11
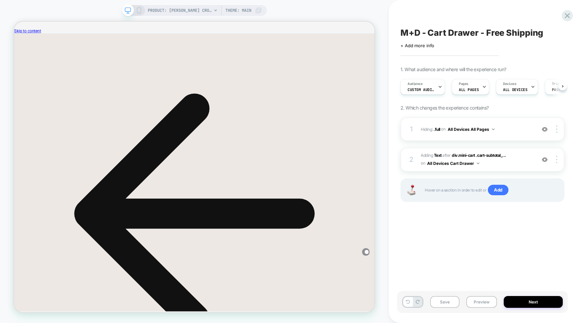
scroll to position [0, 0]
click at [570, 15] on icon at bounding box center [566, 15] width 9 height 9
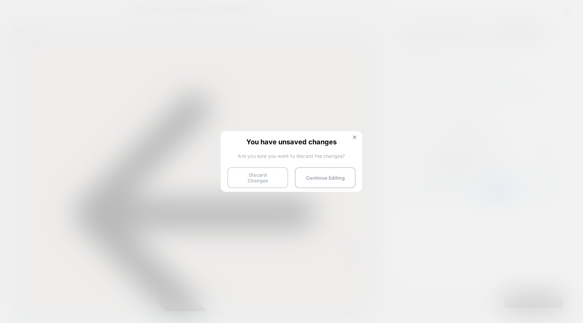
click at [267, 173] on button "Discard Changes" at bounding box center [257, 177] width 61 height 21
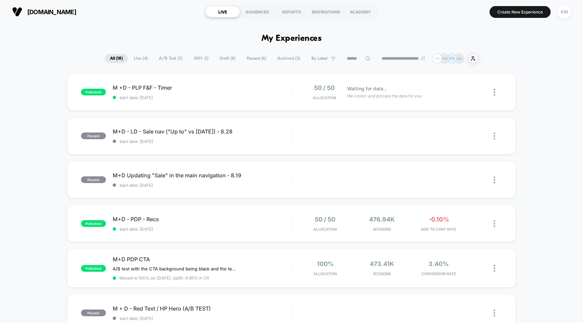
click at [217, 62] on span "Draft ( 8 )" at bounding box center [227, 58] width 26 height 9
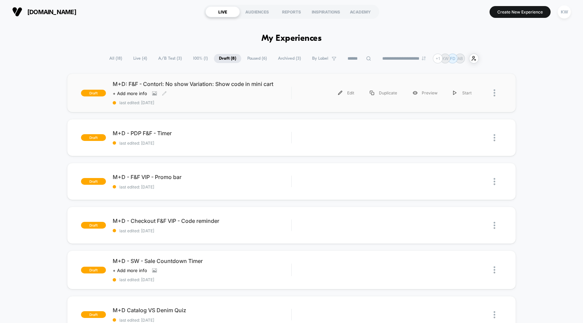
click at [215, 100] on span "last edited: [DATE]" at bounding box center [202, 102] width 179 height 5
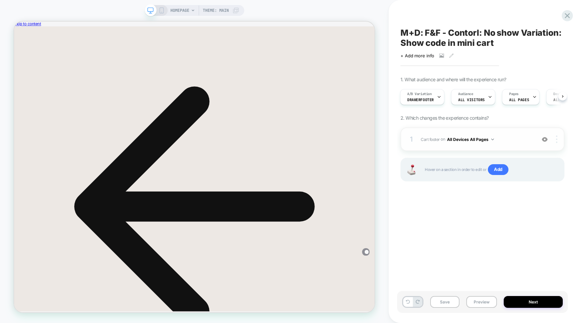
click at [557, 139] on img at bounding box center [556, 139] width 1 height 7
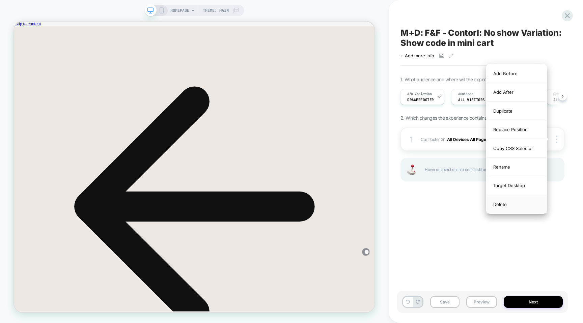
click at [533, 206] on div "Delete" at bounding box center [516, 204] width 60 height 18
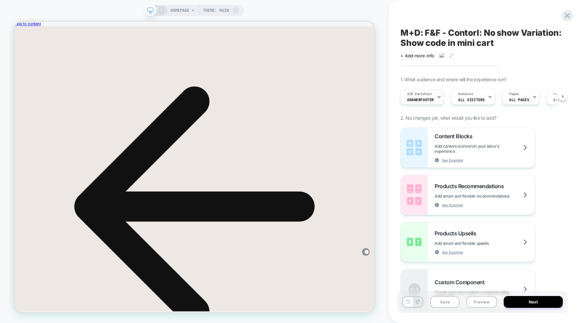
click at [426, 92] on span "A/B Variation" at bounding box center [419, 94] width 25 height 5
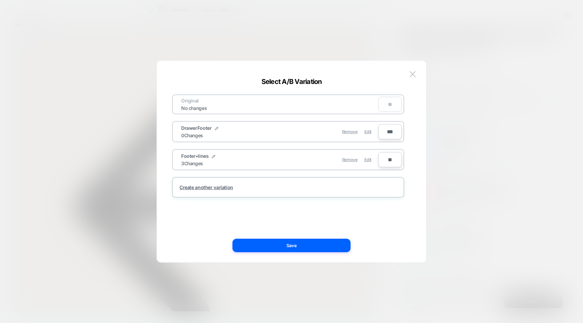
click at [212, 130] on div "DrawerFooter" at bounding box center [199, 128] width 37 height 6
click at [216, 128] on img at bounding box center [216, 128] width 3 height 3
click at [238, 132] on img at bounding box center [236, 131] width 3 height 3
click at [352, 132] on span "Remove" at bounding box center [350, 131] width 16 height 5
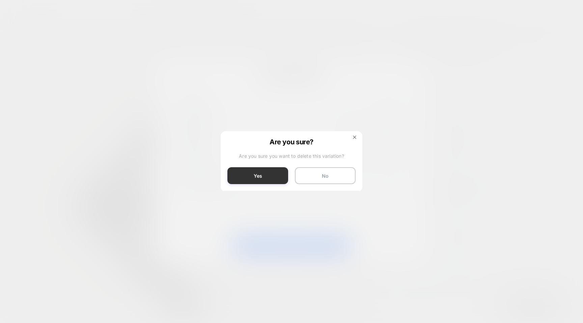
click at [273, 172] on button "Yes" at bounding box center [257, 175] width 61 height 17
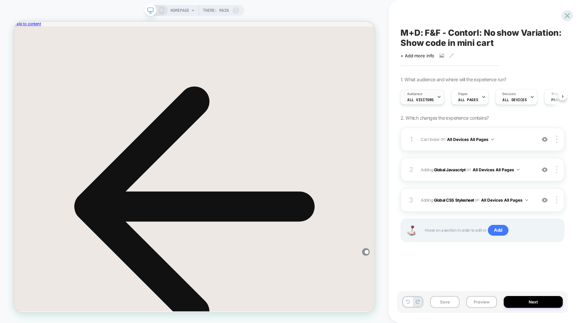
click at [420, 100] on span "All Visitors" at bounding box center [420, 99] width 27 height 5
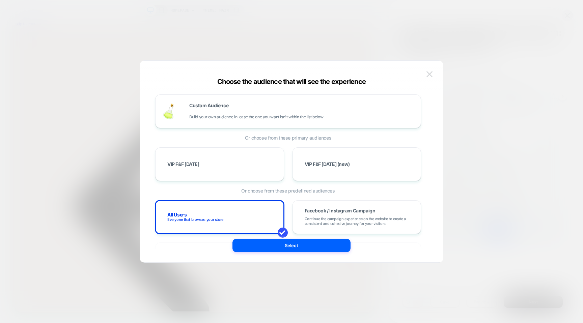
click at [430, 77] on img at bounding box center [429, 74] width 6 height 6
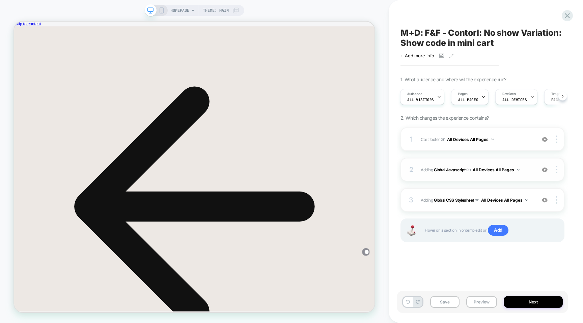
click at [526, 172] on span "Adding Global Javascript on All Devices All Pages" at bounding box center [476, 170] width 112 height 8
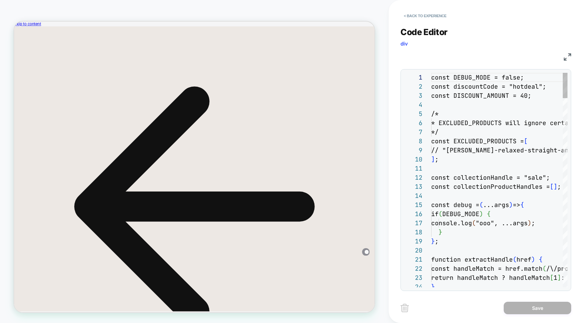
scroll to position [91, 0]
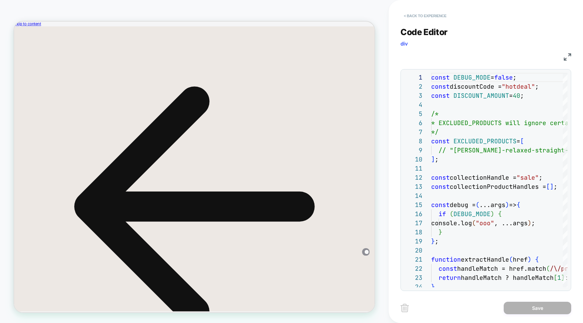
click at [407, 19] on button "< Back to experience" at bounding box center [424, 15] width 49 height 11
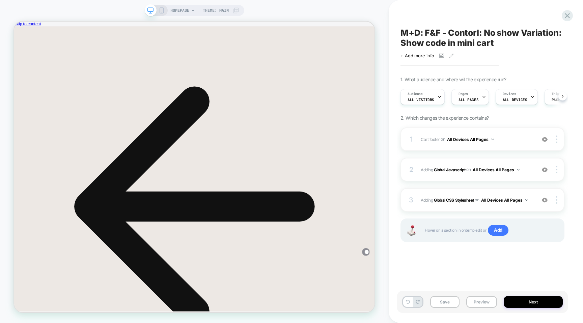
scroll to position [0, 0]
click at [557, 174] on div "2 Adding Global Javascript on All Devices All Pages Add Before Add After Target…" at bounding box center [482, 170] width 164 height 24
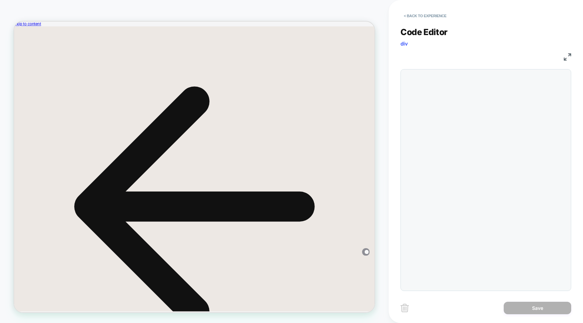
scroll to position [91, 0]
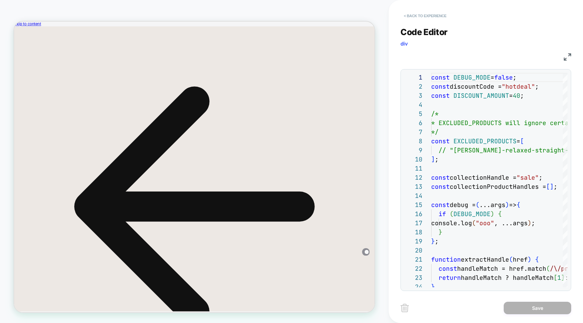
click at [408, 14] on button "< Back to experience" at bounding box center [424, 15] width 49 height 11
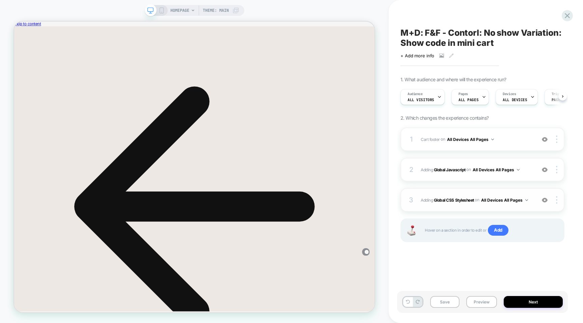
scroll to position [0, 0]
click at [556, 137] on img at bounding box center [556, 139] width 1 height 7
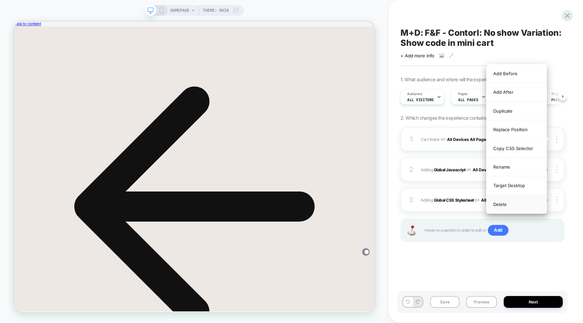
click at [520, 203] on div "Delete" at bounding box center [516, 204] width 60 height 18
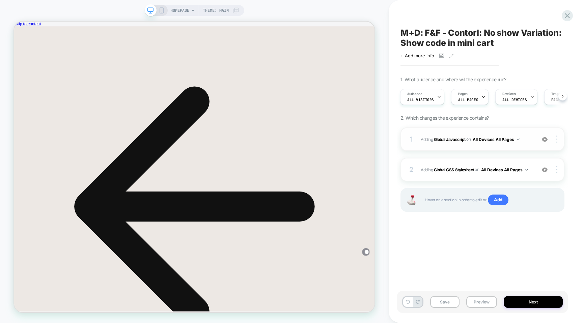
click at [553, 138] on div at bounding box center [557, 139] width 13 height 7
click at [523, 171] on div "Delete" at bounding box center [516, 167] width 60 height 18
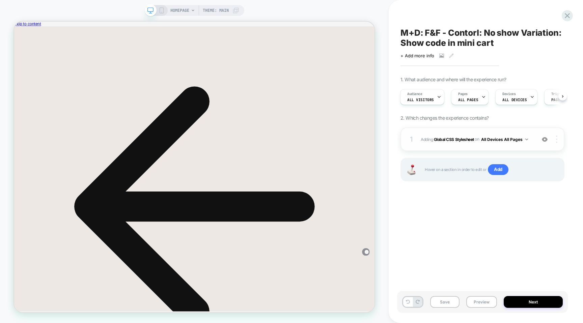
click at [558, 141] on div at bounding box center [557, 139] width 13 height 7
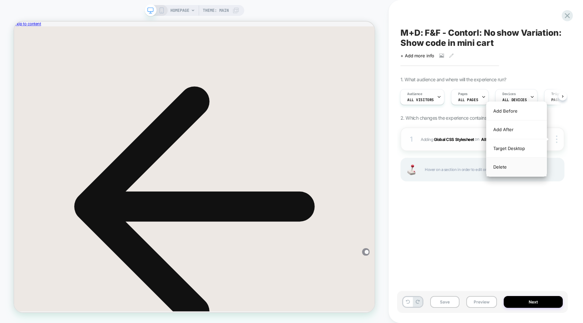
click at [519, 169] on div "Delete" at bounding box center [516, 167] width 60 height 18
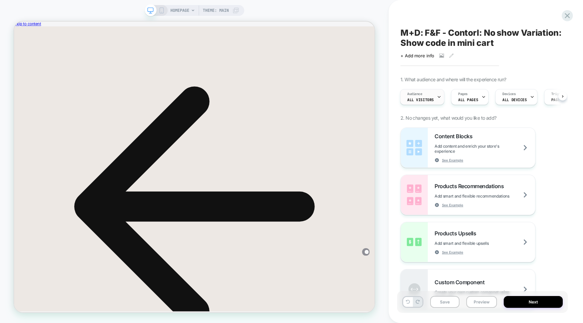
click at [437, 95] on icon at bounding box center [439, 97] width 4 height 4
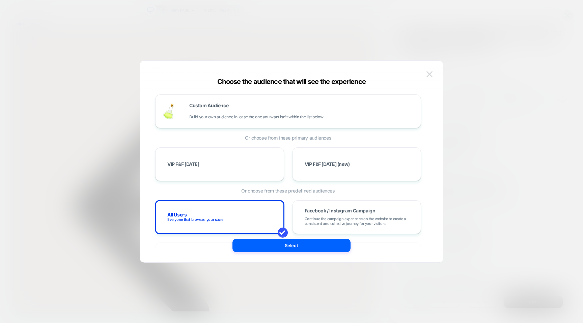
click at [429, 73] on img at bounding box center [429, 74] width 6 height 6
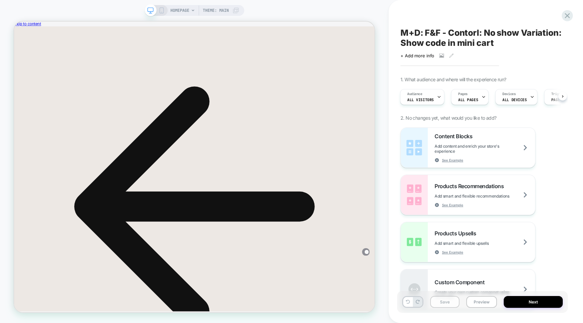
click at [453, 301] on button "Save" at bounding box center [444, 302] width 29 height 12
click at [566, 17] on icon at bounding box center [566, 15] width 5 height 5
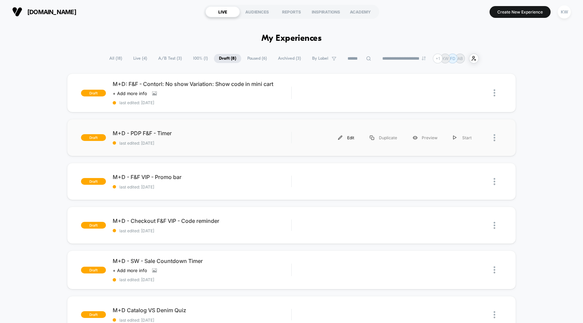
click at [348, 136] on div "Edit" at bounding box center [346, 137] width 32 height 15
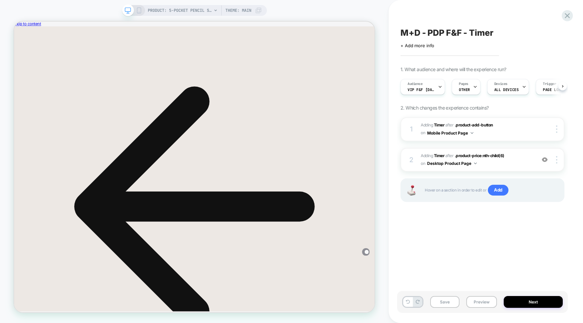
scroll to position [0, 0]
click at [460, 33] on span "M+D - PDP F&F - Timer" at bounding box center [446, 33] width 93 height 10
click at [462, 34] on textarea "**********" at bounding box center [464, 33] width 128 height 10
click at [514, 32] on textarea "**********" at bounding box center [471, 33] width 142 height 10
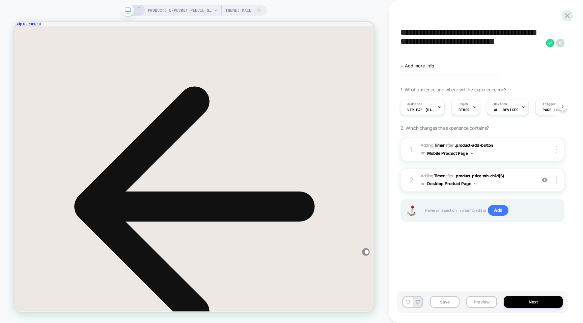
type textarea "**********"
click at [519, 155] on span "#_loomi_addon_1757010824609_dup1757011297 Adding Timer AFTER .product-add-butto…" at bounding box center [476, 150] width 112 height 16
click at [522, 152] on span "#_loomi_addon_1757010824609_dup1757011297 Adding Timer AFTER .product-add-butto…" at bounding box center [476, 150] width 112 height 16
click at [527, 178] on span "#_loomi_addon_1757011170540_dup1757011297 Adding Timer AFTER .product-price:nth…" at bounding box center [476, 180] width 112 height 16
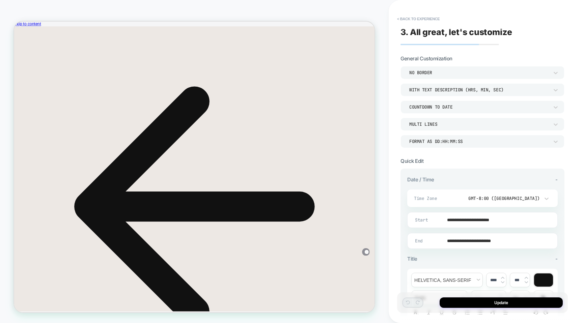
scroll to position [0, 0]
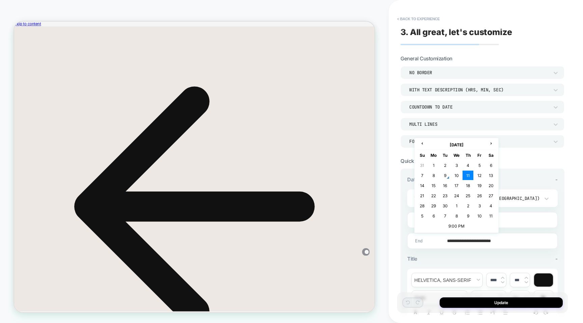
click at [501, 238] on input "**********" at bounding box center [481, 241] width 150 height 16
click at [454, 225] on td "9:00 PM" at bounding box center [456, 225] width 80 height 9
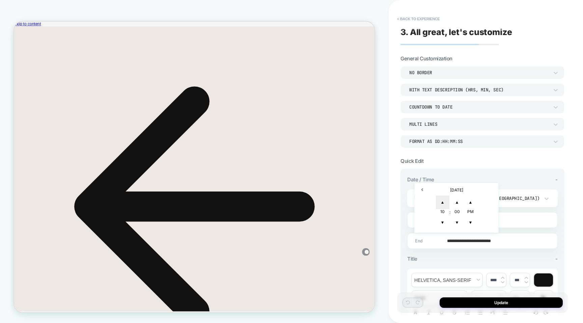
click at [443, 202] on span "▲" at bounding box center [442, 202] width 13 height 13
click at [442, 221] on span "▼" at bounding box center [442, 222] width 13 height 13
click at [455, 204] on span "▲" at bounding box center [456, 202] width 13 height 13
click at [457, 222] on span "▼" at bounding box center [456, 222] width 13 height 13
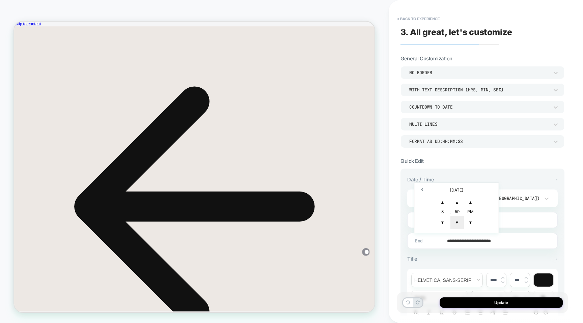
click at [457, 222] on span "▼" at bounding box center [456, 222] width 13 height 13
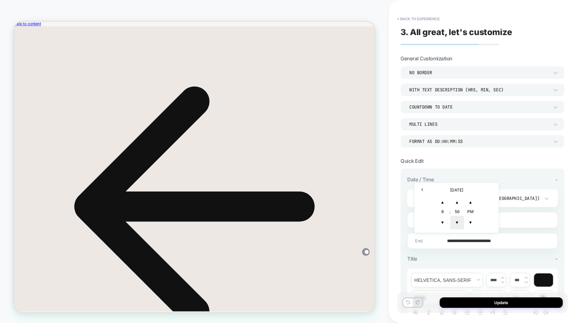
type input "**********"
click at [451, 252] on div "**********" at bounding box center [482, 277] width 150 height 202
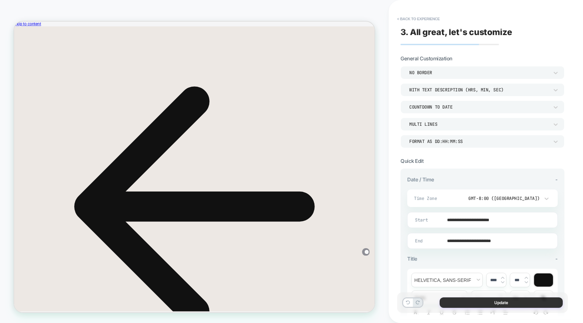
click at [487, 301] on button "Update" at bounding box center [500, 302] width 123 height 10
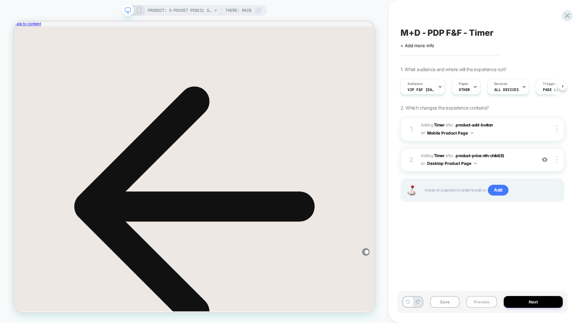
scroll to position [0, 0]
click at [137, 10] on icon at bounding box center [139, 10] width 6 height 6
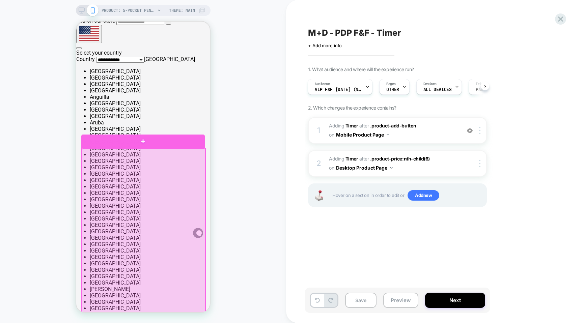
scroll to position [376, 0]
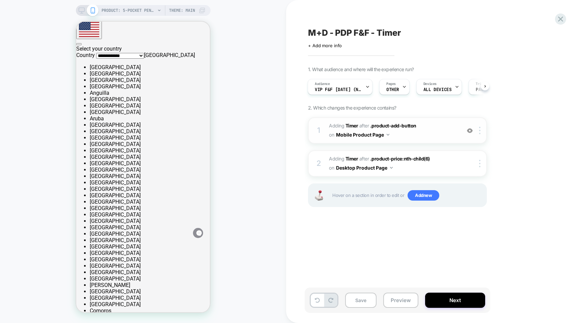
click at [451, 130] on span "#_loomi_addon_1757010824609_dup1757011297 Adding Timer AFTER .product-add-butto…" at bounding box center [393, 130] width 128 height 18
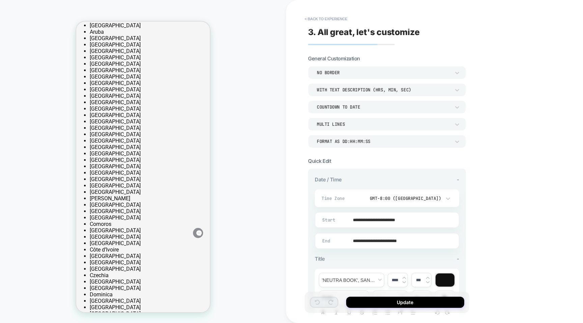
scroll to position [463, 0]
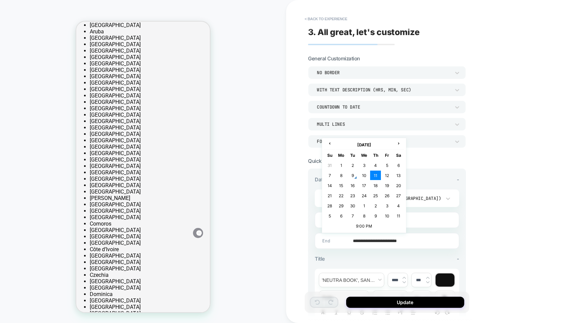
click at [406, 239] on input "**********" at bounding box center [386, 241] width 144 height 16
click at [356, 224] on td "9:00 PM" at bounding box center [364, 225] width 80 height 9
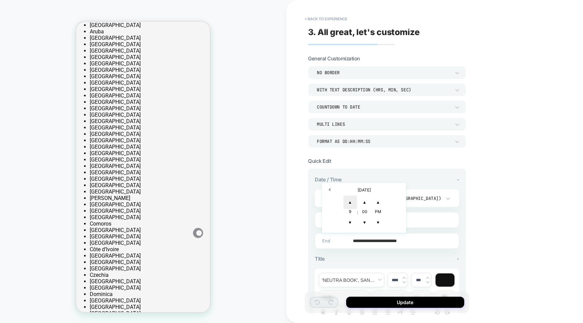
click at [347, 200] on span "▲" at bounding box center [349, 202] width 13 height 13
click at [350, 219] on span "▼" at bounding box center [349, 222] width 13 height 13
click at [362, 223] on span "▼" at bounding box center [364, 222] width 13 height 13
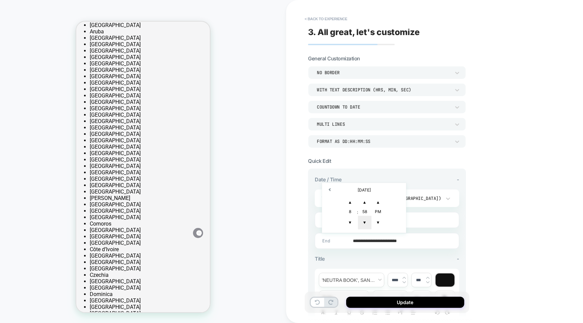
click at [362, 223] on span "▼" at bounding box center [364, 222] width 13 height 13
type input "**********"
click at [363, 256] on div "Title -" at bounding box center [387, 259] width 144 height 6
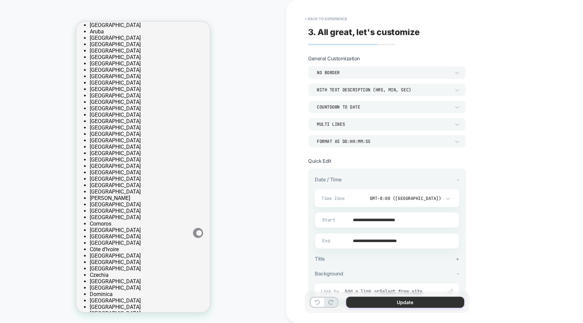
click at [369, 300] on button "Update" at bounding box center [405, 302] width 118 height 11
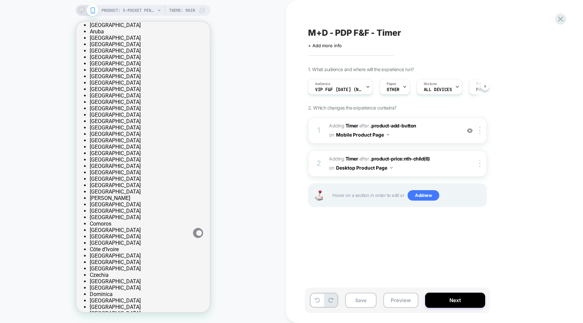
scroll to position [0, 0]
click at [366, 299] on button "Save" at bounding box center [360, 300] width 31 height 15
click at [82, 12] on icon at bounding box center [82, 10] width 6 height 6
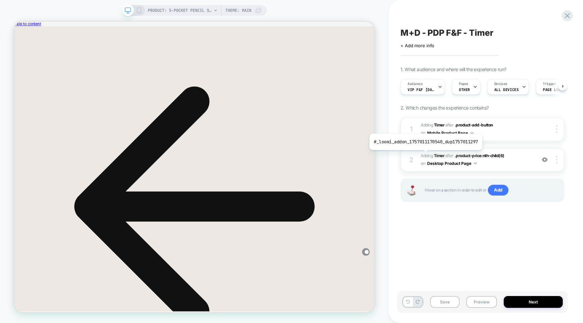
scroll to position [0, 0]
click at [514, 157] on span "#_loomi_addon_1757011170540_dup1757011297 Adding Timer AFTER .product-price:nth…" at bounding box center [476, 160] width 112 height 16
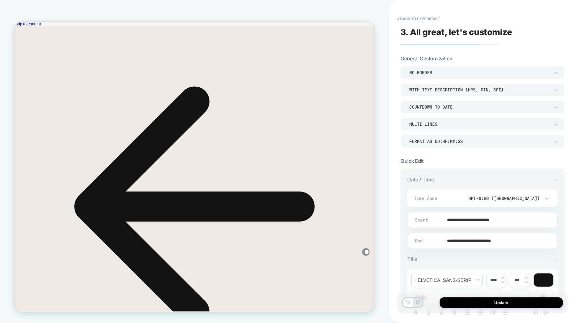
scroll to position [0, 0]
click at [411, 18] on button "< Back to experience" at bounding box center [417, 18] width 49 height 11
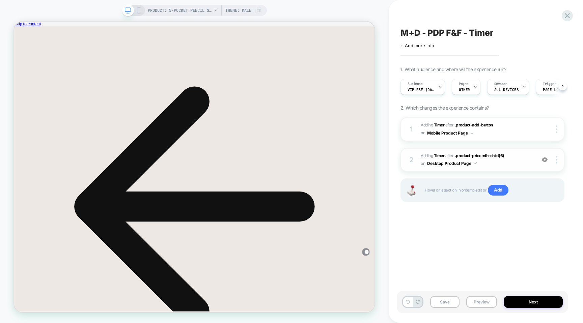
scroll to position [0, 0]
click at [521, 302] on button "Next" at bounding box center [532, 302] width 59 height 12
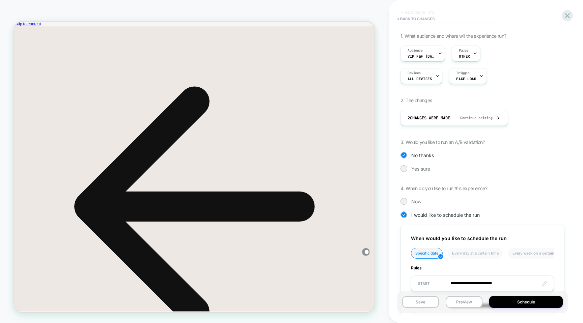
scroll to position [44, 0]
click at [416, 168] on span "Yes sure" at bounding box center [420, 168] width 19 height 6
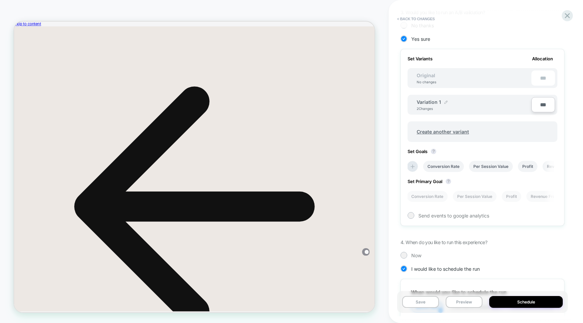
scroll to position [175, 0]
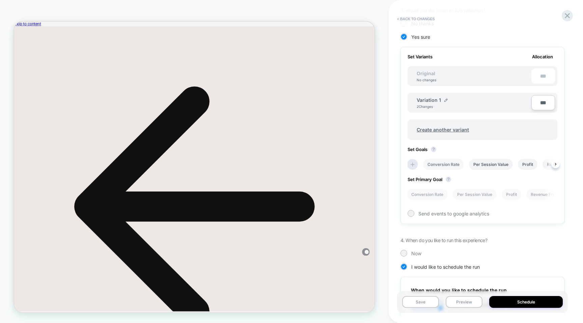
click at [446, 161] on li "Conversion Rate" at bounding box center [443, 164] width 41 height 11
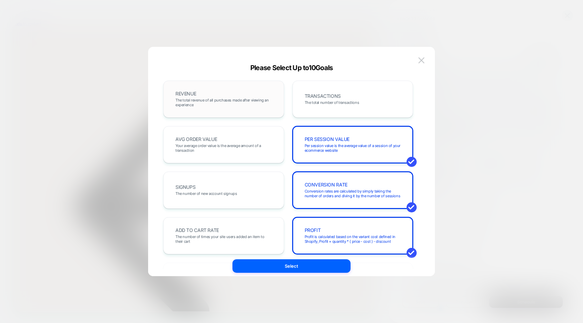
click at [250, 105] on span "The total revenue of all purchases made after viewing an experience" at bounding box center [223, 102] width 96 height 9
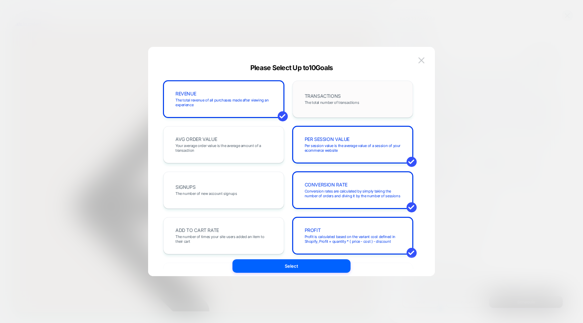
click at [316, 106] on div "TRANSACTIONS The total number of transactions" at bounding box center [352, 99] width 107 height 23
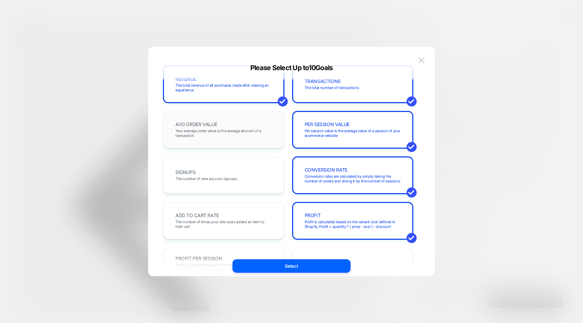
click at [266, 132] on span "Your average order value is the average amount of a transaction" at bounding box center [223, 132] width 96 height 9
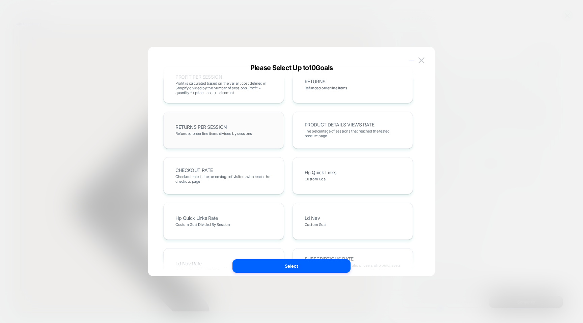
scroll to position [201, 0]
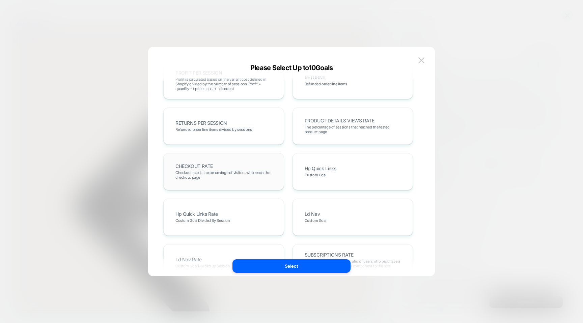
click at [263, 181] on div "CHECKOUT RATE Checkout rate is the percentage of visitors who reach the checkou…" at bounding box center [223, 171] width 107 height 23
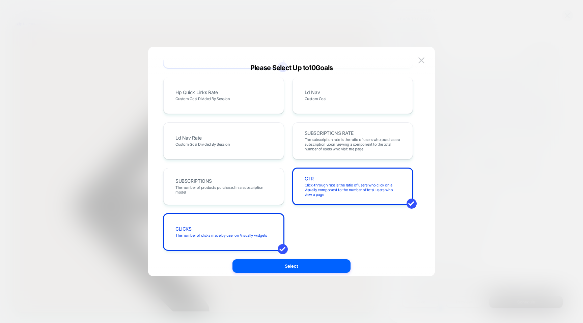
scroll to position [324, 0]
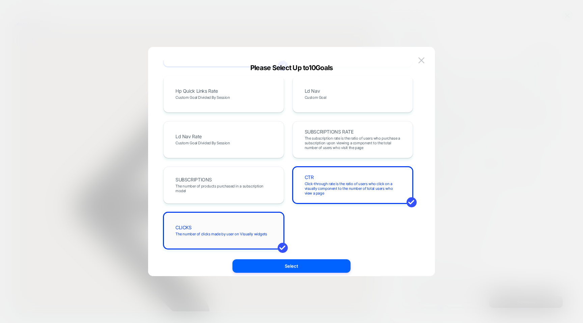
click at [252, 244] on div "CLICKS The number of clicks made by user on Visually widgets" at bounding box center [223, 230] width 121 height 37
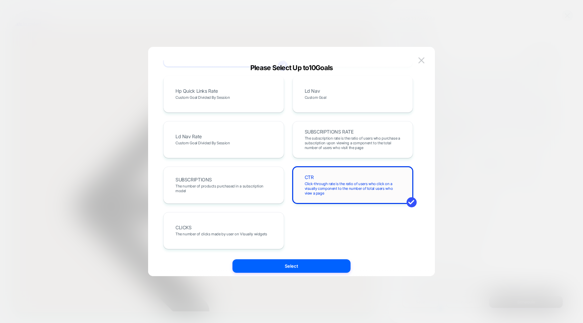
click at [338, 183] on span "Click-through rate is the ratio of users who click on a visually component to t…" at bounding box center [352, 188] width 96 height 14
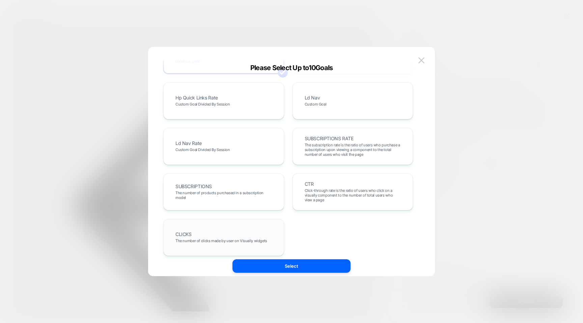
scroll to position [312, 0]
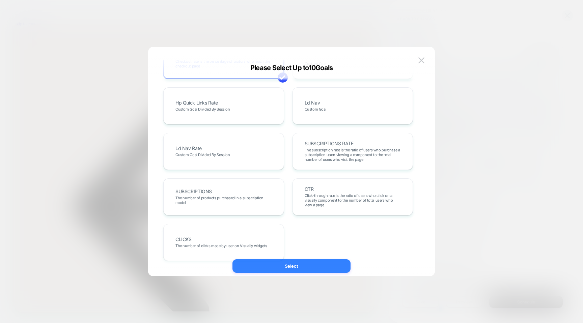
click at [271, 268] on button "Select" at bounding box center [291, 265] width 118 height 13
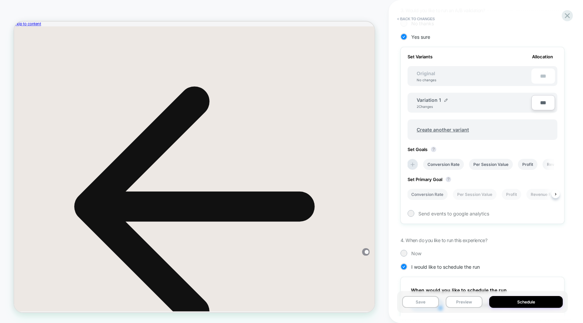
click at [434, 198] on li "Conversion Rate" at bounding box center [427, 194] width 41 height 11
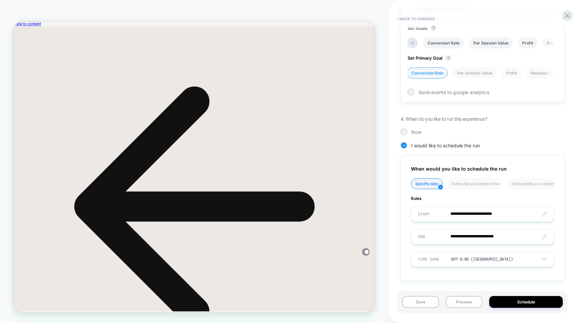
scroll to position [298, 0]
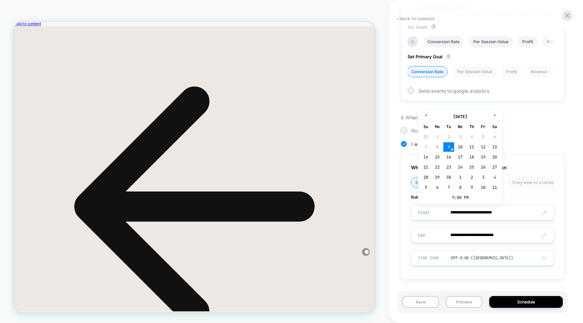
click at [453, 215] on input "**********" at bounding box center [482, 213] width 142 height 16
click at [463, 148] on td "10" at bounding box center [459, 146] width 11 height 9
type input "**********"
click at [497, 213] on input "**********" at bounding box center [482, 213] width 142 height 16
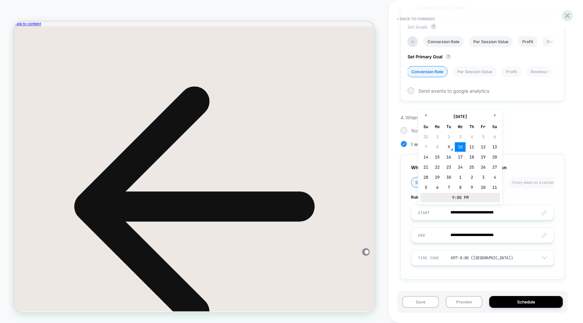
click at [452, 198] on td "9:00 PM" at bounding box center [460, 197] width 80 height 9
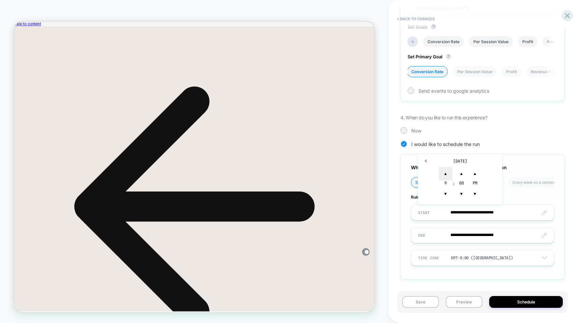
click at [444, 175] on span "▲" at bounding box center [445, 173] width 13 height 13
click at [446, 196] on span "▼" at bounding box center [445, 193] width 13 height 13
click at [461, 193] on span "▼" at bounding box center [460, 193] width 13 height 13
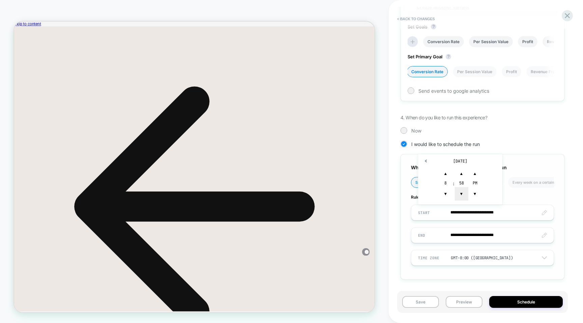
click at [461, 193] on span "▼" at bounding box center [460, 193] width 13 height 13
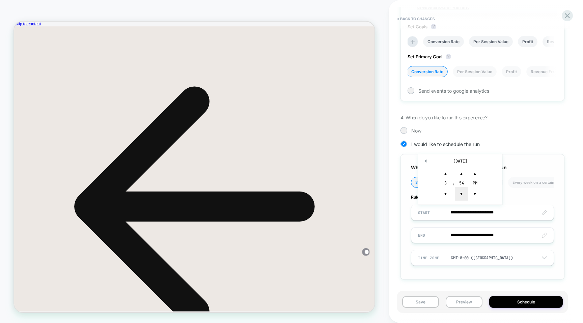
click at [461, 193] on span "▼" at bounding box center [460, 193] width 13 height 13
type input "**********"
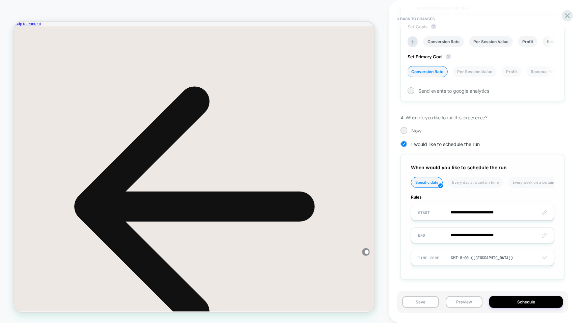
click at [403, 235] on div "**********" at bounding box center [482, 216] width 164 height 125
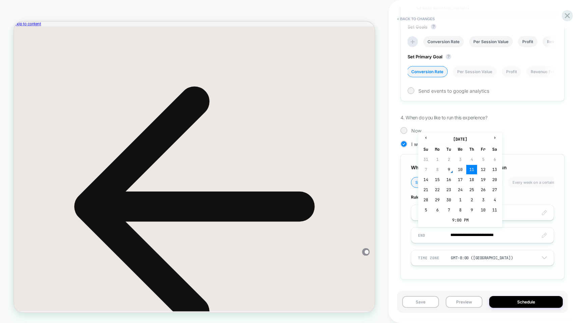
click at [497, 235] on input "**********" at bounding box center [482, 235] width 142 height 16
click at [456, 220] on td "9:00 PM" at bounding box center [460, 219] width 80 height 9
click at [444, 197] on span "▲" at bounding box center [445, 195] width 13 height 13
click at [444, 217] on span "▼" at bounding box center [445, 216] width 13 height 13
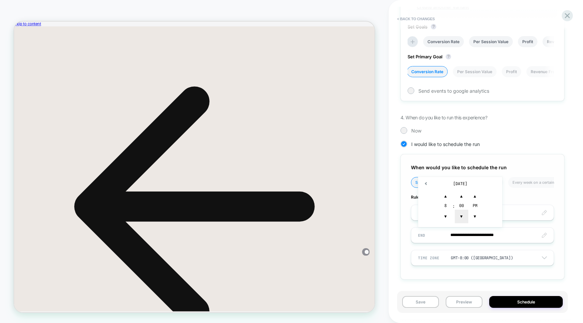
click at [460, 218] on span "▼" at bounding box center [460, 216] width 13 height 13
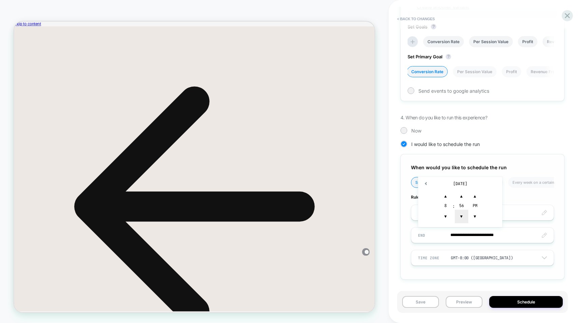
type input "**********"
click at [404, 247] on div "**********" at bounding box center [482, 216] width 164 height 125
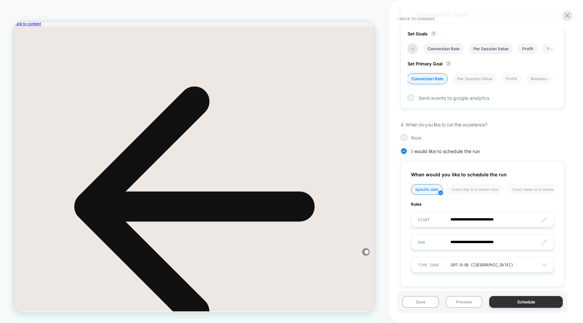
click at [507, 304] on button "Schedule" at bounding box center [525, 302] width 73 height 12
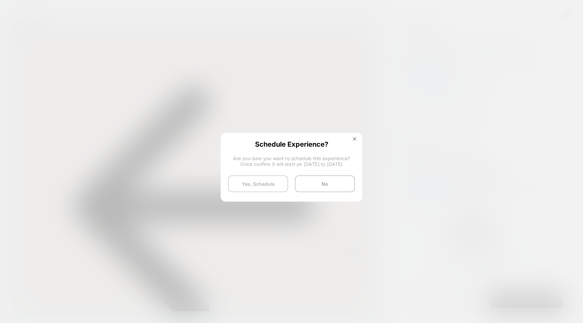
click at [274, 183] on button "Yes, Schedule" at bounding box center [258, 183] width 60 height 17
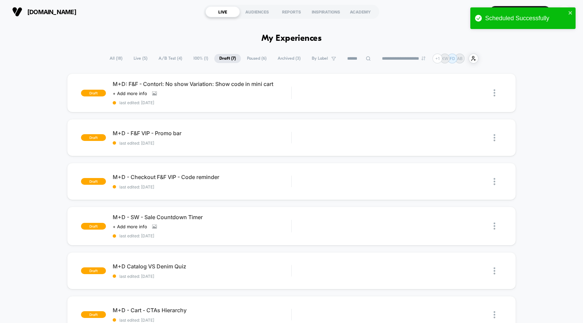
click at [114, 56] on span "All ( 18 )" at bounding box center [116, 58] width 23 height 9
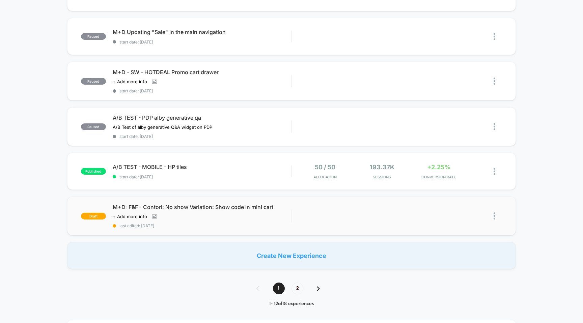
scroll to position [365, 0]
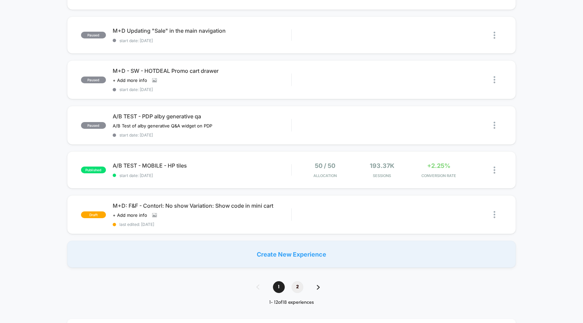
click at [301, 283] on span "2" at bounding box center [297, 287] width 12 height 12
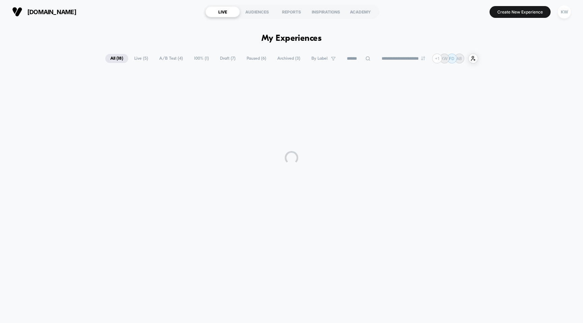
scroll to position [0, 0]
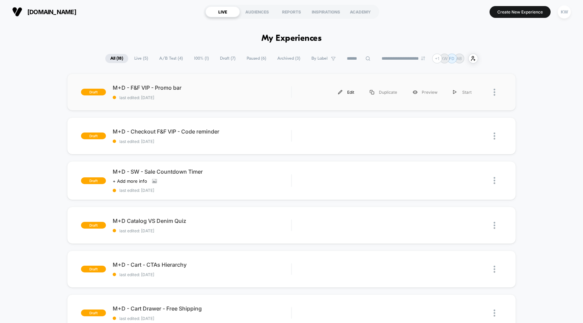
click at [348, 92] on div "Edit" at bounding box center [346, 92] width 32 height 15
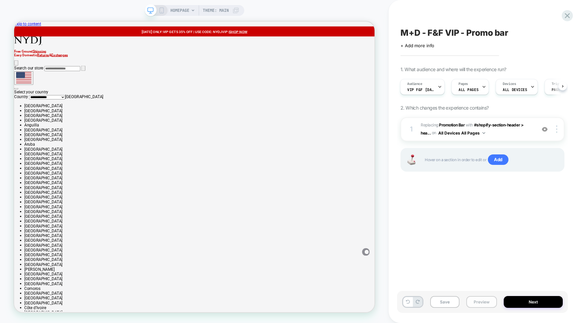
click at [475, 302] on button "Preview" at bounding box center [481, 302] width 31 height 12
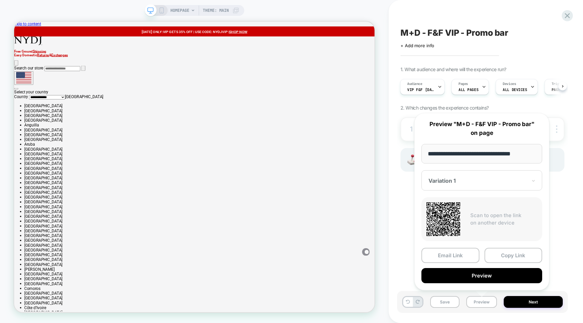
click at [421, 99] on div "1. What audience and where will the experience run? Audience VIP F&F [DATE] (ne…" at bounding box center [482, 127] width 164 height 122
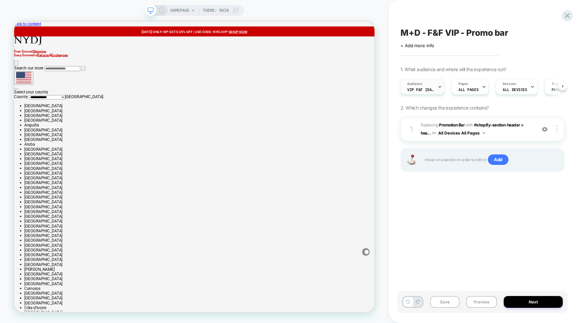
click at [438, 87] on icon at bounding box center [439, 87] width 4 height 4
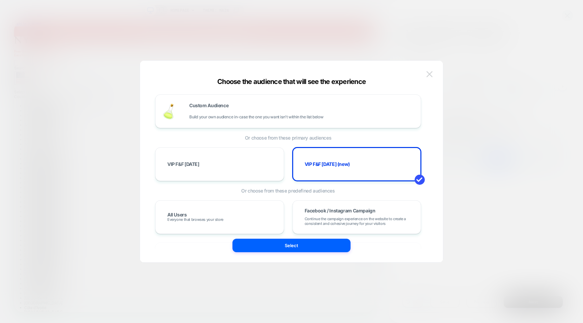
click at [428, 74] on img at bounding box center [429, 74] width 6 height 6
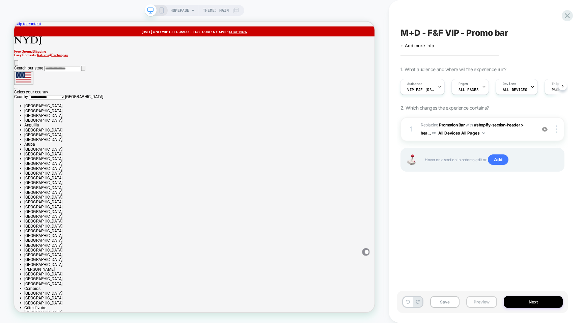
click at [476, 305] on button "Preview" at bounding box center [481, 302] width 31 height 12
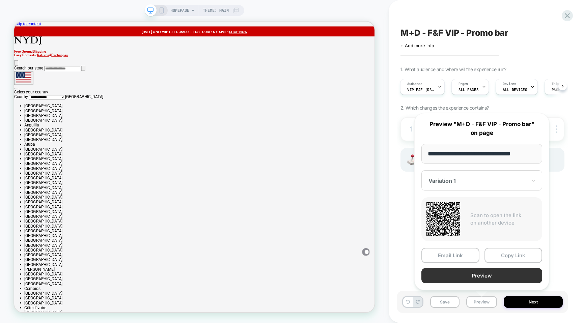
click at [462, 274] on button "Preview" at bounding box center [481, 275] width 121 height 15
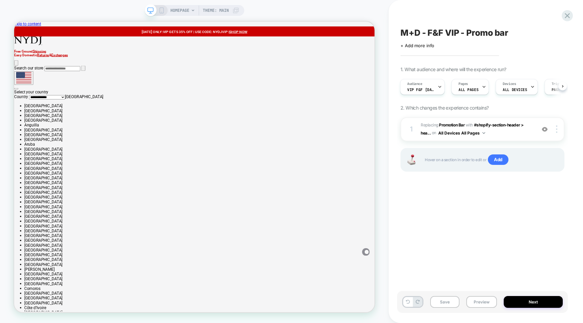
click at [447, 32] on span "M+D - F&F VIP - Promo bar" at bounding box center [454, 33] width 108 height 10
click at [447, 32] on textarea "**********" at bounding box center [430, 33] width 61 height 10
click at [447, 32] on textarea "**********" at bounding box center [471, 33] width 142 height 10
click at [448, 216] on div "**********" at bounding box center [482, 161] width 171 height 309
click at [532, 128] on div "1 #_loomi_addon_1757012470520 Replacing Promotion Bar WITH #shopify-section-hea…" at bounding box center [482, 129] width 164 height 24
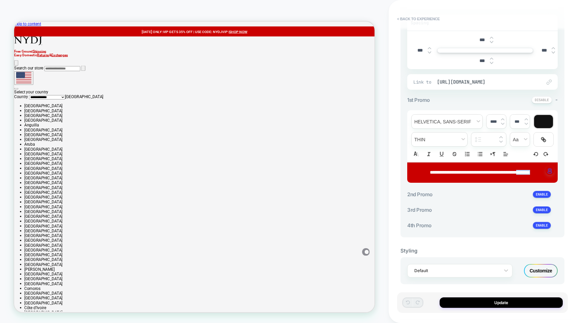
scroll to position [156, 0]
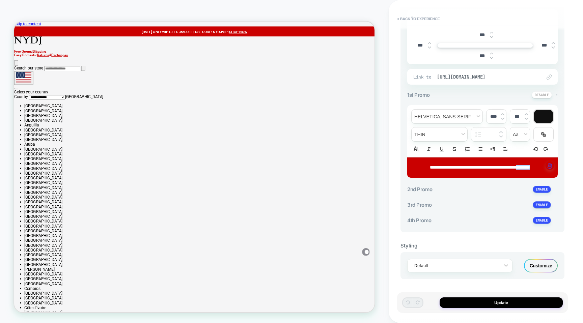
click at [520, 189] on div "2nd Promo +" at bounding box center [482, 189] width 150 height 7
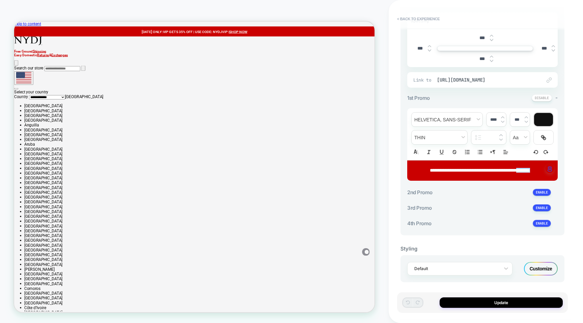
scroll to position [151, 0]
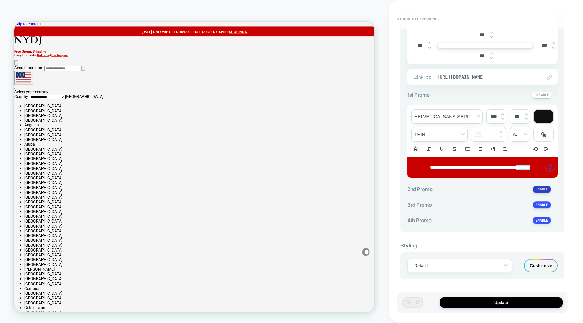
click at [546, 193] on button at bounding box center [541, 189] width 18 height 7
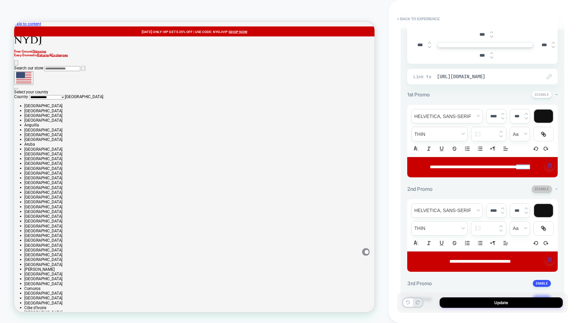
click at [546, 193] on button at bounding box center [541, 188] width 20 height 7
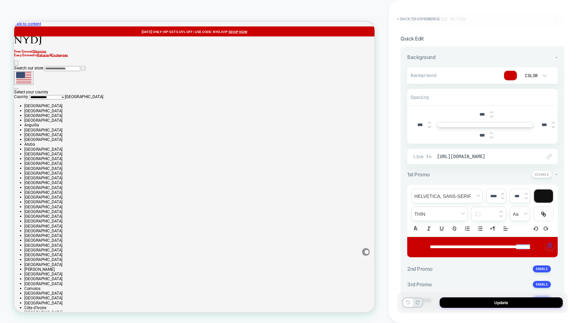
scroll to position [156, 0]
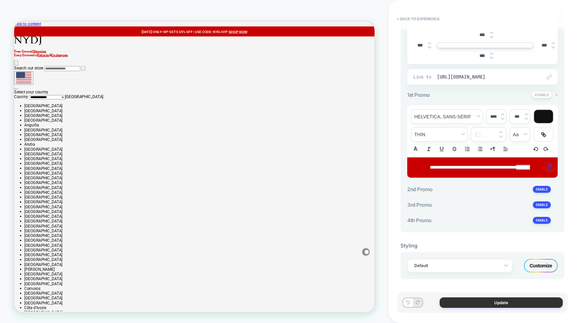
click at [485, 304] on button "Update" at bounding box center [500, 302] width 123 height 10
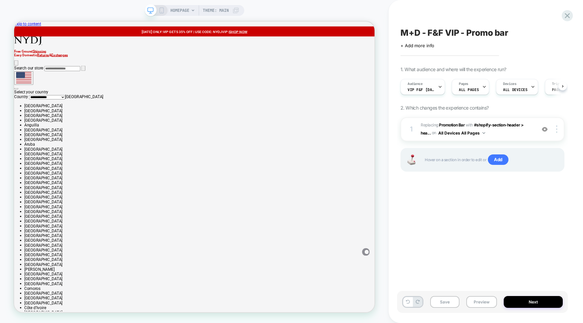
scroll to position [0, 0]
click at [563, 86] on icon at bounding box center [562, 86] width 3 height 3
click at [518, 302] on button "Next" at bounding box center [532, 302] width 59 height 12
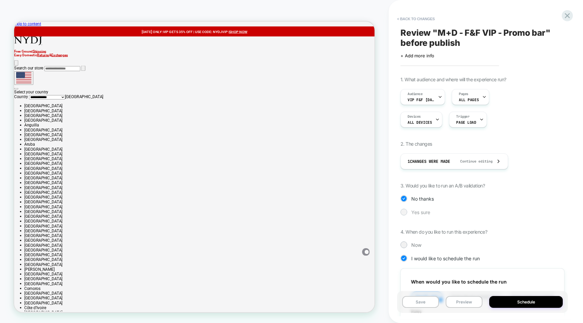
click at [423, 210] on span "Yes sure" at bounding box center [420, 212] width 19 height 6
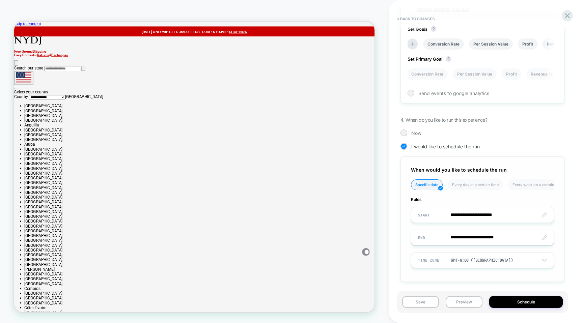
scroll to position [298, 0]
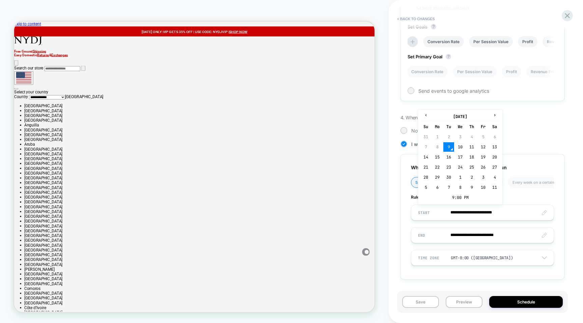
click at [463, 214] on input "**********" at bounding box center [482, 213] width 142 height 16
click at [459, 147] on td "10" at bounding box center [459, 146] width 11 height 9
type input "**********"
click at [498, 213] on input "**********" at bounding box center [482, 213] width 142 height 16
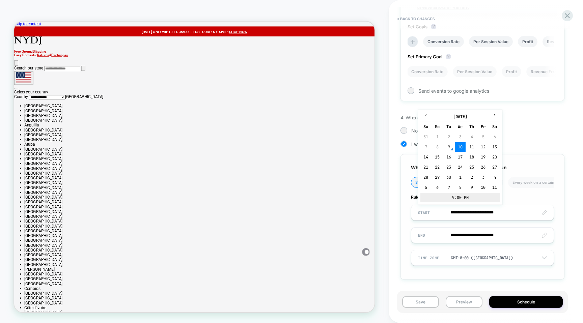
click at [452, 198] on td "9:00 PM" at bounding box center [460, 197] width 80 height 9
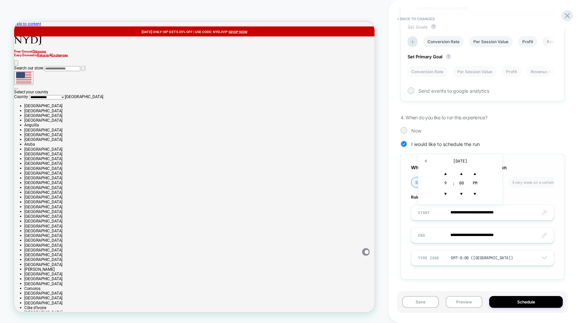
click at [444, 184] on div "9" at bounding box center [445, 183] width 13 height 7
click at [444, 182] on div "9" at bounding box center [445, 183] width 13 height 7
click at [445, 174] on span "▲" at bounding box center [445, 173] width 13 height 13
click at [445, 189] on span "▼" at bounding box center [445, 193] width 13 height 13
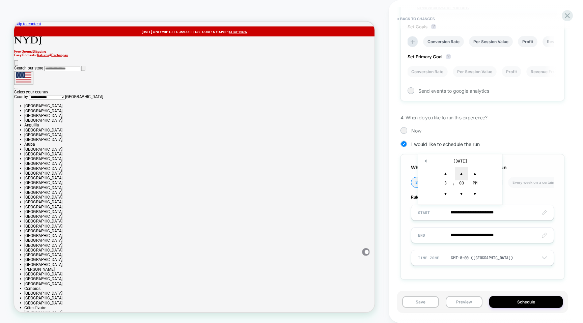
click at [460, 174] on span "▲" at bounding box center [460, 173] width 13 height 13
click at [461, 194] on span "▼" at bounding box center [460, 193] width 13 height 13
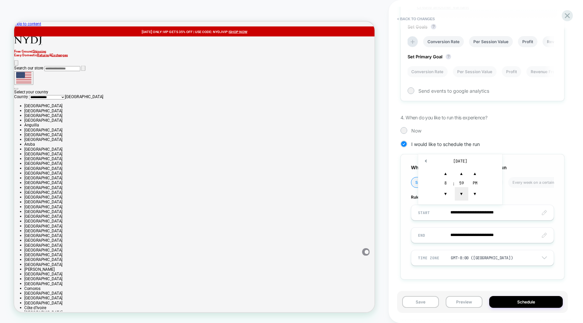
click at [461, 194] on span "▼" at bounding box center [460, 193] width 13 height 13
type input "**********"
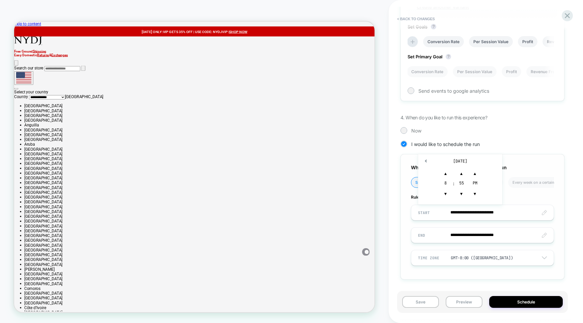
click at [403, 222] on div "**********" at bounding box center [482, 216] width 164 height 125
click at [469, 237] on input "**********" at bounding box center [482, 235] width 142 height 16
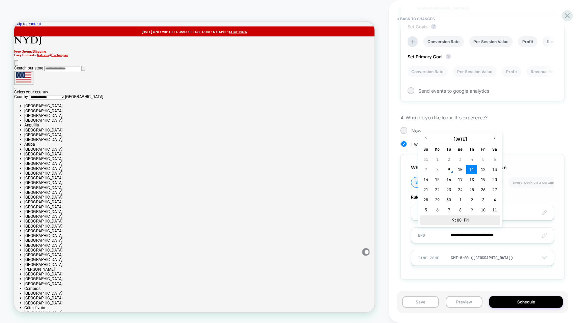
click at [454, 221] on td "9:00 PM" at bounding box center [460, 219] width 80 height 9
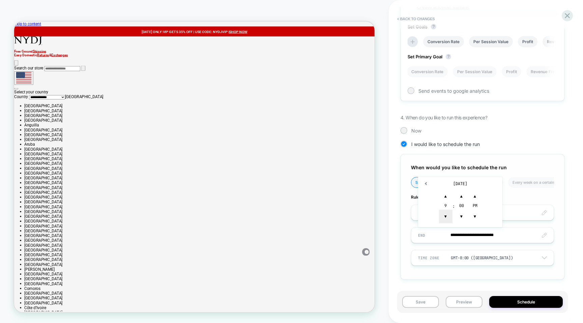
click at [445, 214] on span "▼" at bounding box center [445, 216] width 13 height 13
click at [462, 214] on span "▼" at bounding box center [460, 216] width 13 height 13
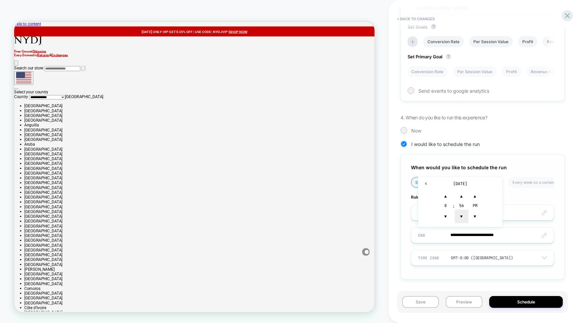
click at [462, 214] on span "▼" at bounding box center [460, 216] width 13 height 13
type input "**********"
click at [408, 244] on div "**********" at bounding box center [482, 216] width 164 height 125
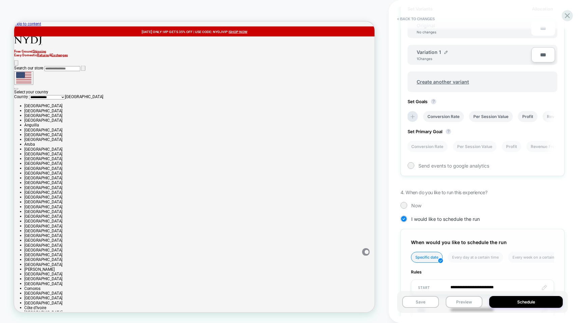
scroll to position [223, 0]
click at [426, 304] on button "Save" at bounding box center [420, 302] width 37 height 12
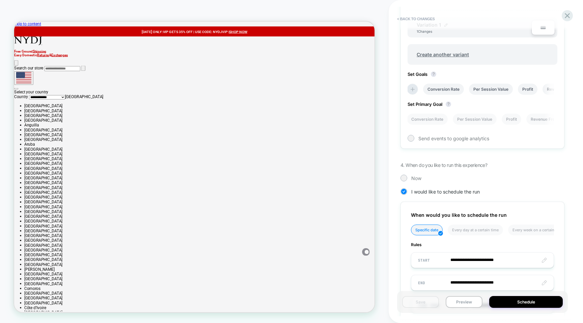
scroll to position [298, 0]
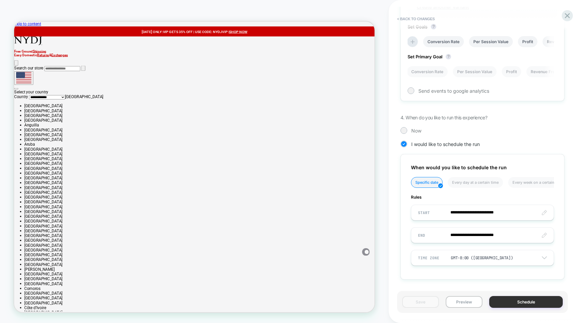
click at [505, 301] on button "Schedule" at bounding box center [525, 302] width 73 height 12
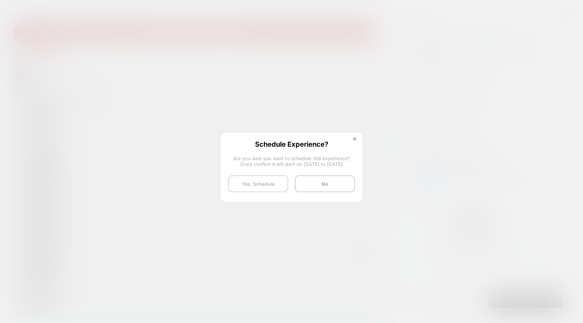
click at [268, 186] on button "Yes, Schedule" at bounding box center [258, 183] width 60 height 17
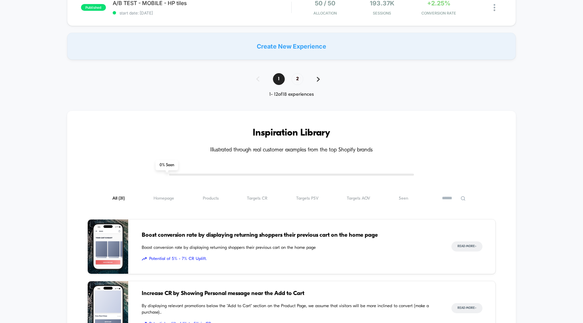
scroll to position [579, 0]
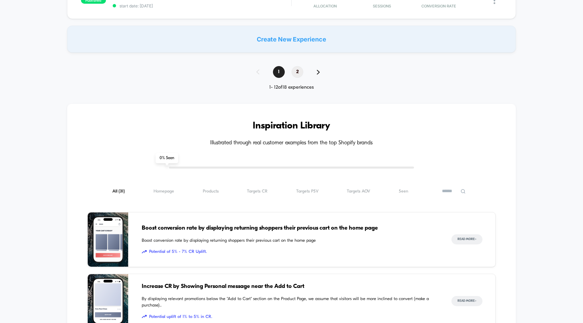
click at [299, 73] on span "2" at bounding box center [297, 72] width 12 height 12
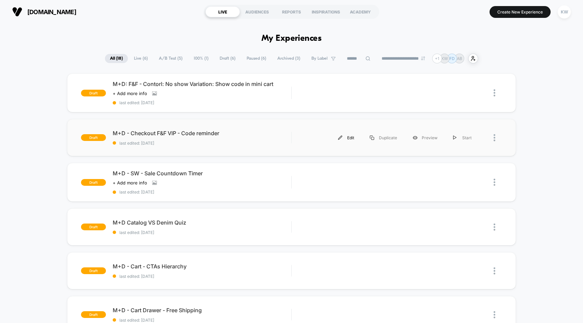
click at [350, 137] on div "Edit" at bounding box center [346, 137] width 32 height 15
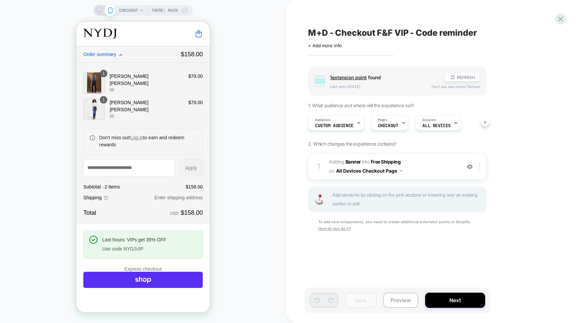
click at [356, 78] on span "1 extension point" at bounding box center [348, 78] width 37 height 6
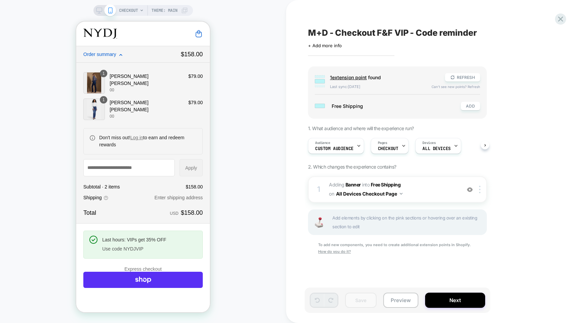
click at [437, 108] on span "Free Shipping" at bounding box center [392, 106] width 122 height 6
click at [99, 12] on icon at bounding box center [99, 12] width 0 height 2
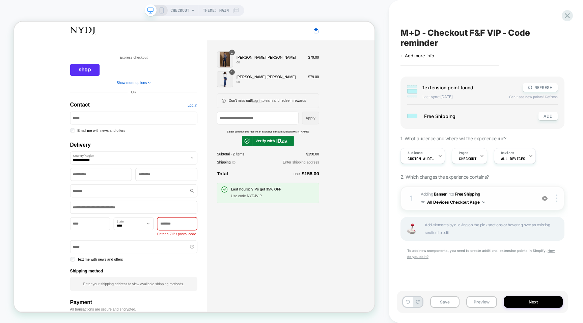
click at [525, 199] on span "#_loomi_addon_1757011888153 Adding Banner INTO Free Shipping Free Shipping on A…" at bounding box center [476, 198] width 112 height 16
type textarea "*"
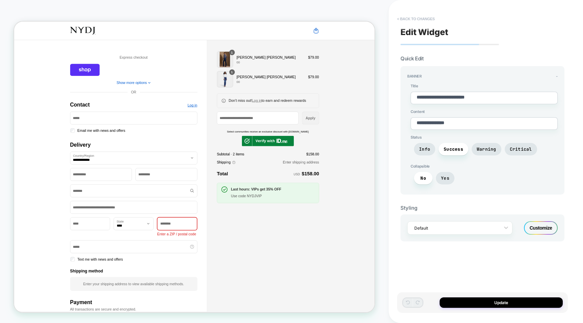
click at [410, 19] on button "< Back to changes" at bounding box center [415, 18] width 45 height 11
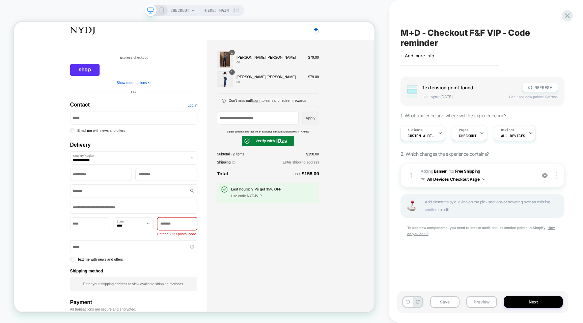
click at [161, 9] on icon at bounding box center [161, 10] width 6 height 6
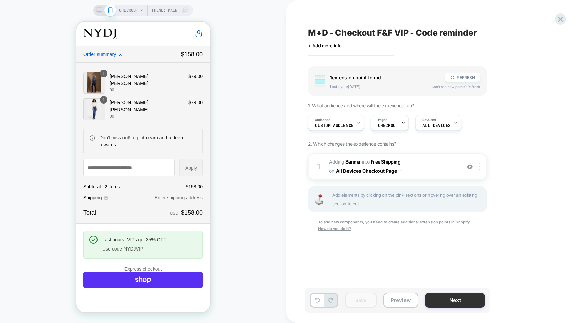
click at [437, 303] on button "Next" at bounding box center [455, 300] width 60 height 15
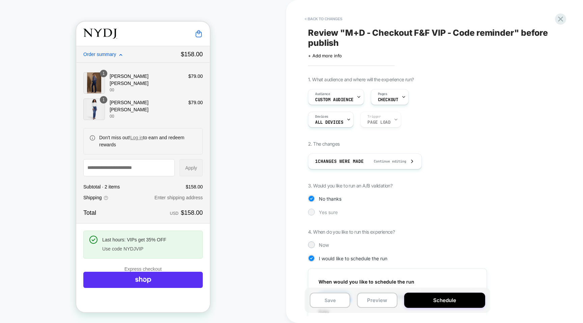
click at [326, 211] on span "Yes sure" at bounding box center [328, 212] width 19 height 6
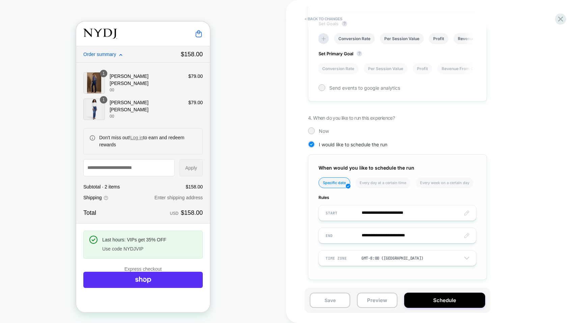
scroll to position [305, 0]
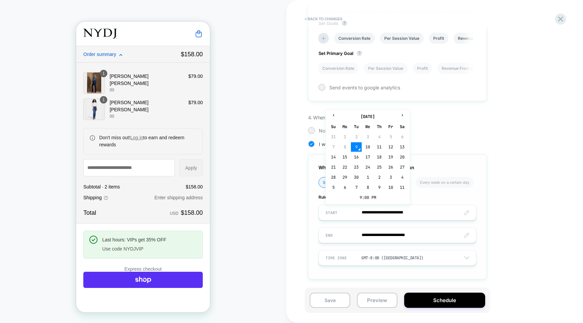
click at [368, 213] on input "**********" at bounding box center [397, 213] width 157 height 16
click at [366, 147] on td "10" at bounding box center [367, 146] width 11 height 9
type input "**********"
click at [409, 212] on input "**********" at bounding box center [397, 213] width 157 height 16
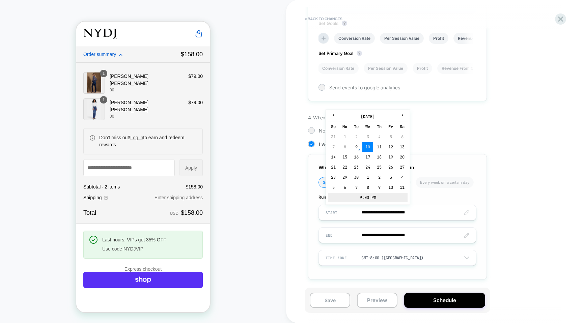
click at [358, 198] on td "9:00 PM" at bounding box center [368, 197] width 80 height 9
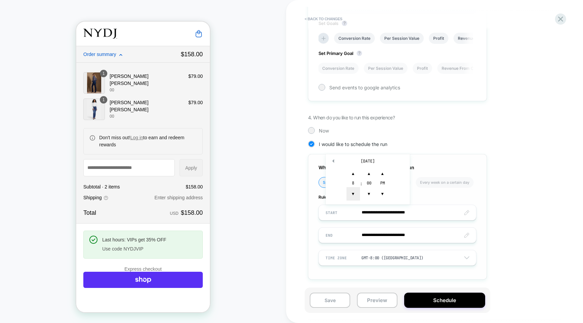
click at [351, 191] on span "▼" at bounding box center [352, 193] width 13 height 13
click at [372, 193] on span "▼" at bounding box center [368, 193] width 13 height 13
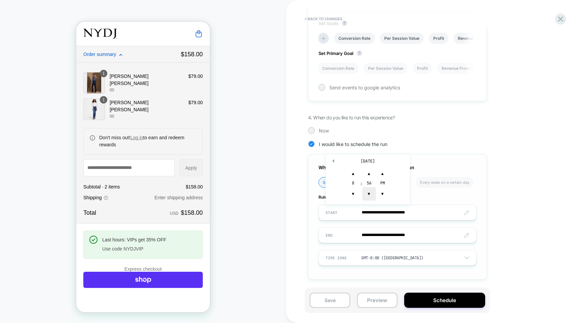
click at [372, 194] on span "▼" at bounding box center [368, 193] width 13 height 13
type input "**********"
click at [311, 220] on div "**********" at bounding box center [397, 216] width 179 height 125
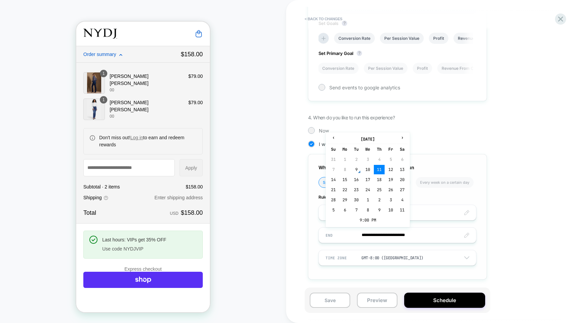
click at [378, 238] on input "**********" at bounding box center [397, 235] width 157 height 16
click at [360, 220] on td "9:00 PM" at bounding box center [368, 219] width 80 height 9
click at [352, 215] on span "▼" at bounding box center [352, 216] width 13 height 13
click at [367, 216] on span "▼" at bounding box center [368, 216] width 13 height 13
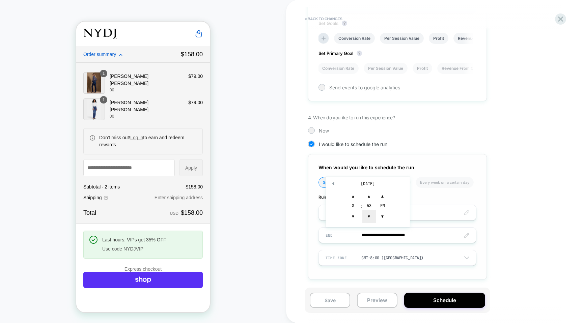
click at [367, 216] on span "▼" at bounding box center [368, 216] width 13 height 13
type input "**********"
click at [315, 231] on div "**********" at bounding box center [397, 216] width 179 height 125
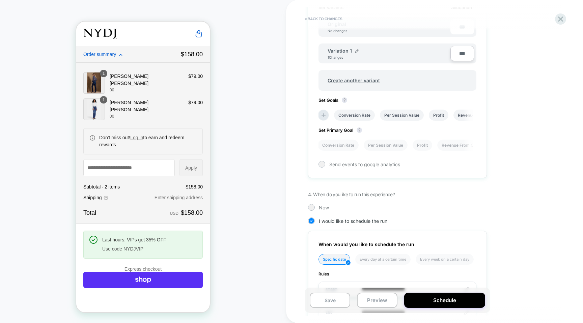
scroll to position [227, 0]
click at [365, 118] on li "Conversion Rate" at bounding box center [354, 116] width 41 height 11
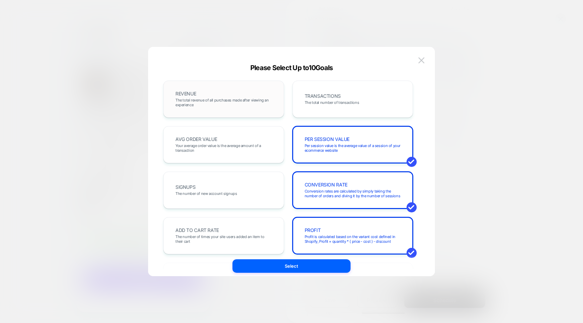
click at [246, 92] on div "REVENUE The total revenue of all purchases made after viewing an experience" at bounding box center [223, 99] width 107 height 23
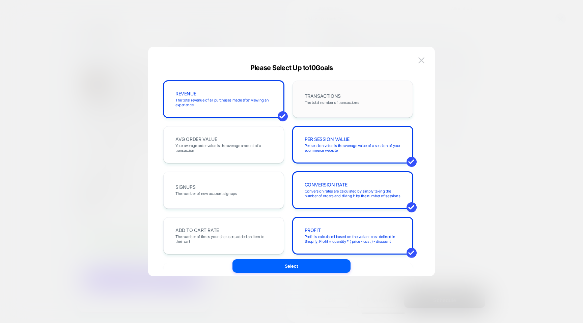
click at [319, 98] on span "TRANSACTIONS" at bounding box center [322, 96] width 36 height 5
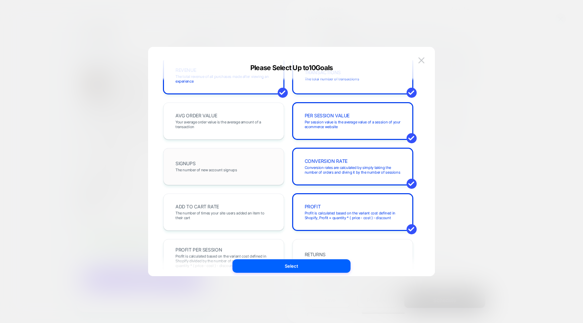
scroll to position [0, 0]
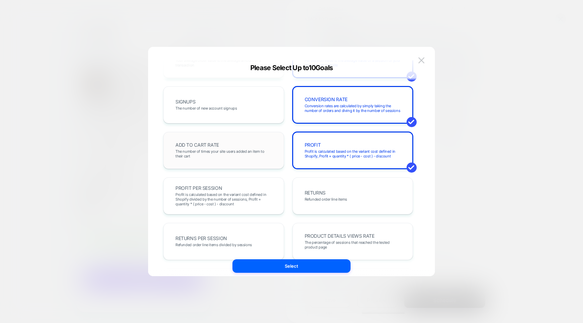
click at [269, 157] on span "The number of times your site users added an item to their cart" at bounding box center [223, 153] width 96 height 9
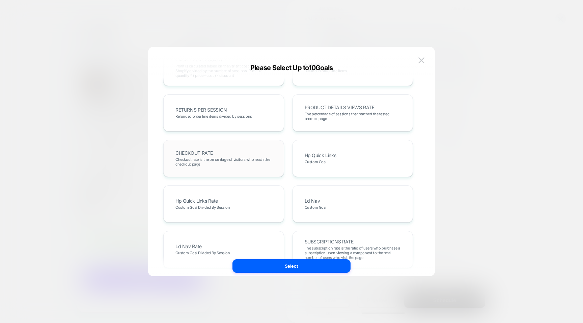
scroll to position [214, 0]
click at [249, 166] on div "CHECKOUT RATE Checkout rate is the percentage of visitors who reach the checkou…" at bounding box center [223, 157] width 107 height 23
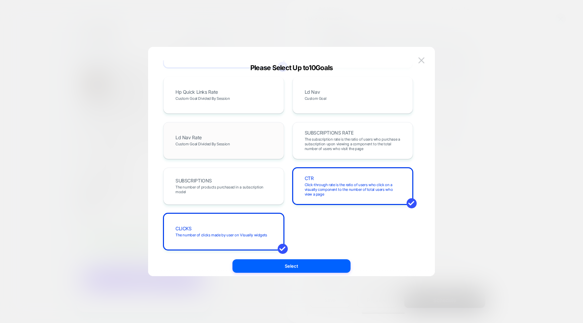
scroll to position [324, 0]
click at [323, 185] on span "Click-through rate is the ratio of users who click on a visually component to t…" at bounding box center [352, 188] width 96 height 14
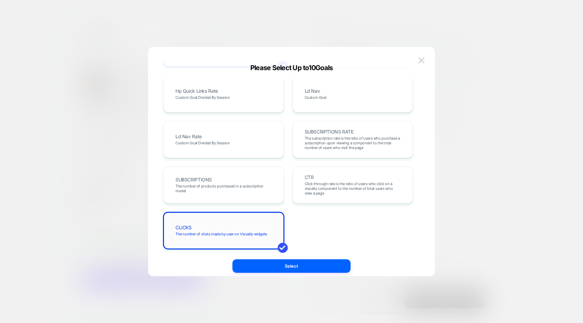
click at [259, 228] on div "CLICKS The number of clicks made by user on Visually widgets" at bounding box center [223, 230] width 107 height 23
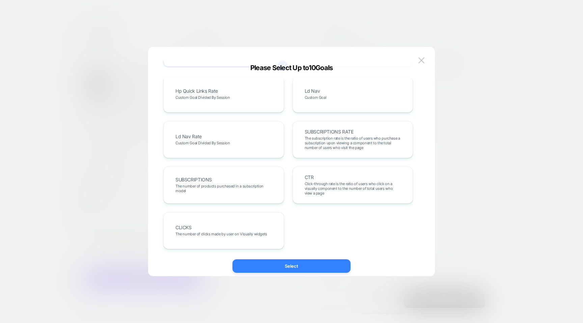
click at [274, 269] on button "Select" at bounding box center [291, 265] width 118 height 13
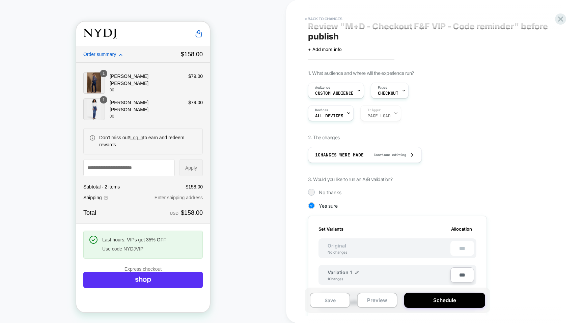
scroll to position [0, 0]
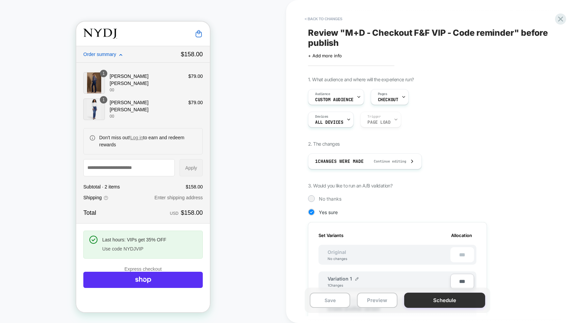
click at [418, 304] on button "Schedule" at bounding box center [444, 300] width 81 height 15
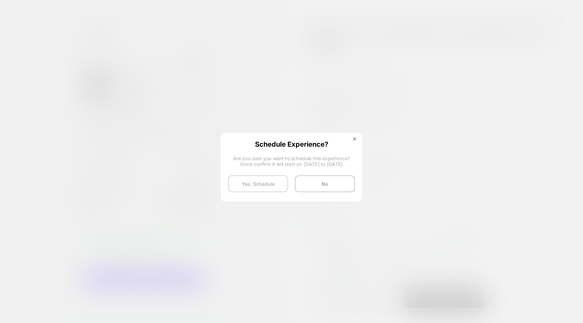
click at [260, 181] on button "Yes, Schedule" at bounding box center [258, 183] width 60 height 17
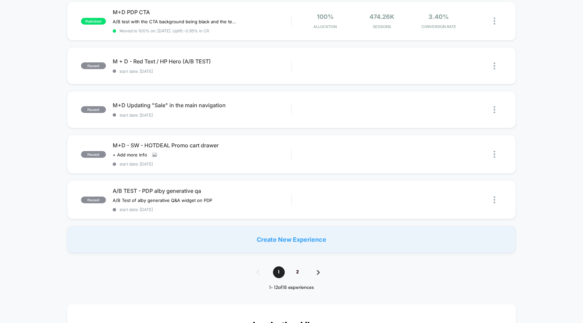
scroll to position [380, 0]
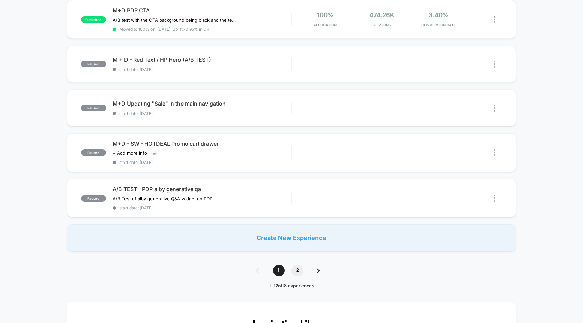
click at [297, 269] on span "2" at bounding box center [297, 271] width 12 height 12
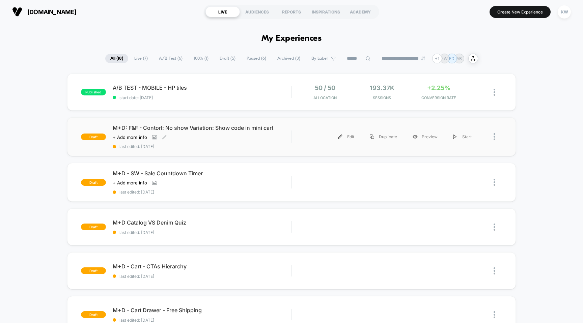
click at [201, 129] on span "M+D: F&F - Contorl: No show Variation: Show code in mini cart" at bounding box center [202, 127] width 179 height 7
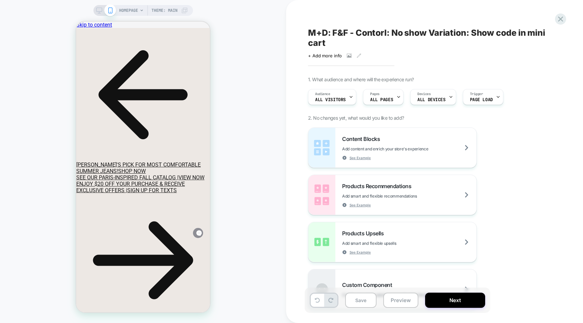
click at [372, 34] on span "M+D: F&F - Contorl: No show Variation: Show code in mini cart" at bounding box center [431, 38] width 246 height 20
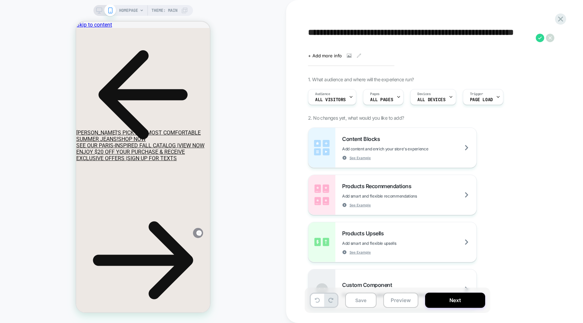
click at [375, 35] on textarea "**********" at bounding box center [420, 38] width 224 height 20
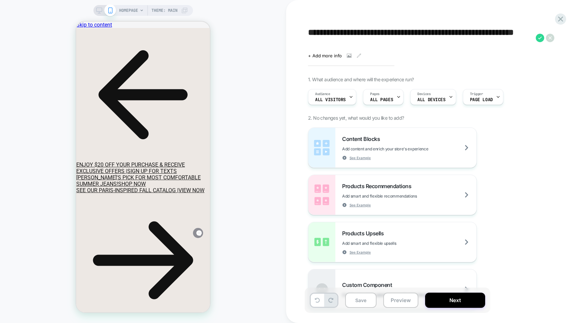
click at [429, 35] on textarea "**********" at bounding box center [420, 38] width 224 height 20
type textarea "**********"
click at [361, 303] on button "Save" at bounding box center [360, 300] width 31 height 15
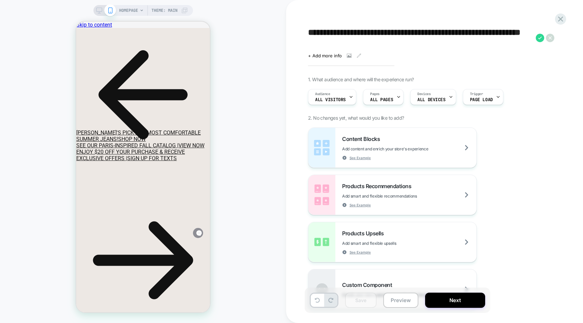
click at [350, 40] on textarea "**********" at bounding box center [420, 38] width 224 height 20
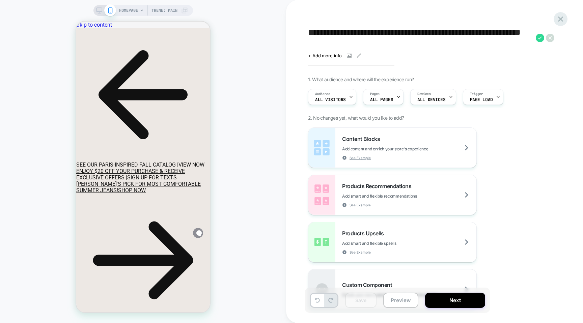
click at [558, 22] on icon at bounding box center [560, 18] width 9 height 9
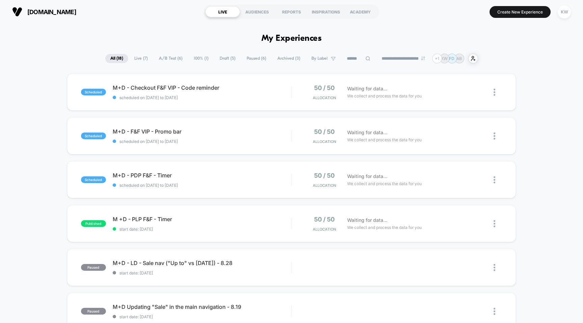
click at [46, 11] on span "[DOMAIN_NAME]" at bounding box center [51, 11] width 49 height 7
